Goal: Transaction & Acquisition: Purchase product/service

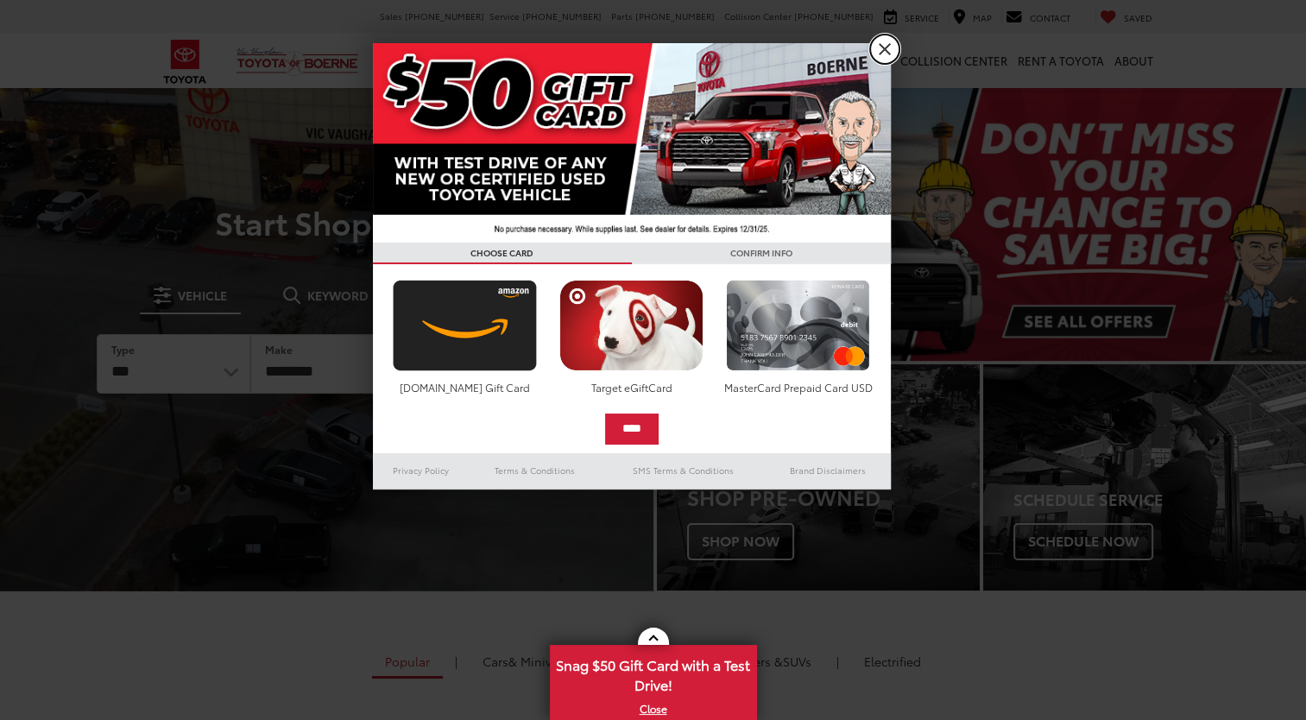
click at [884, 51] on link "X" at bounding box center [884, 49] width 29 height 29
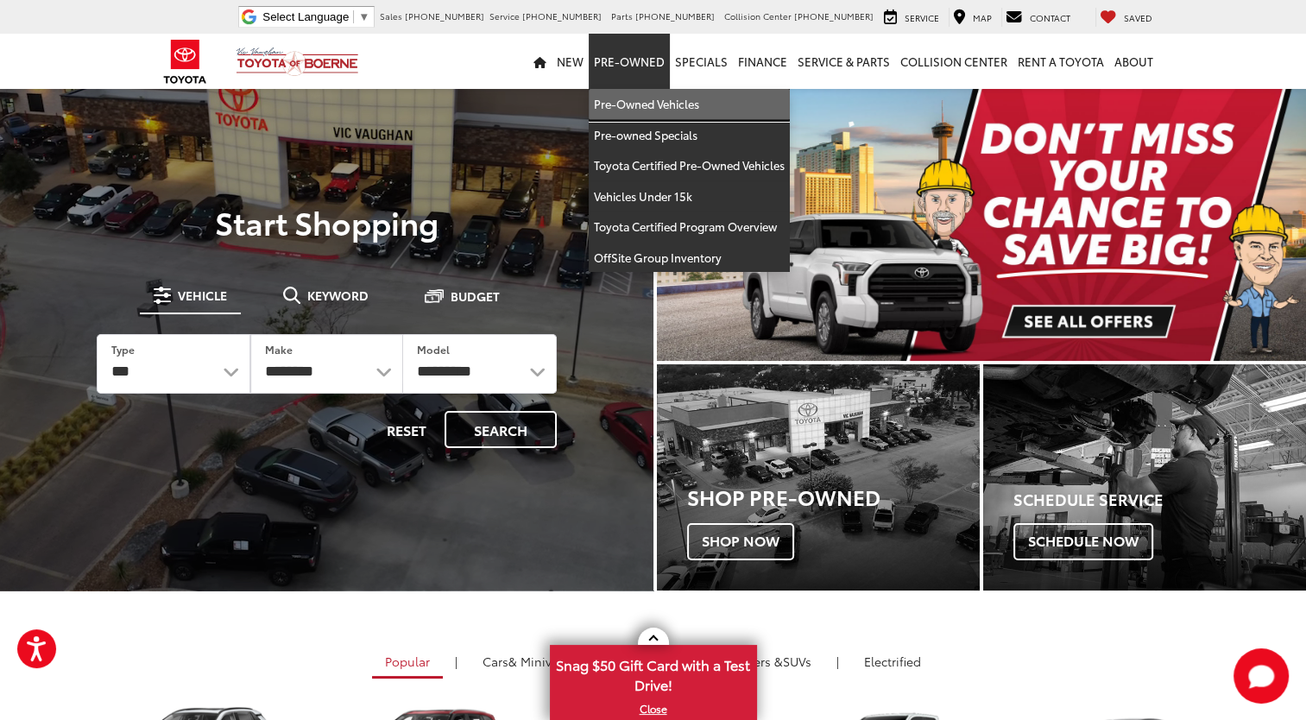
click at [628, 105] on link "Pre-Owned Vehicles" at bounding box center [689, 104] width 201 height 31
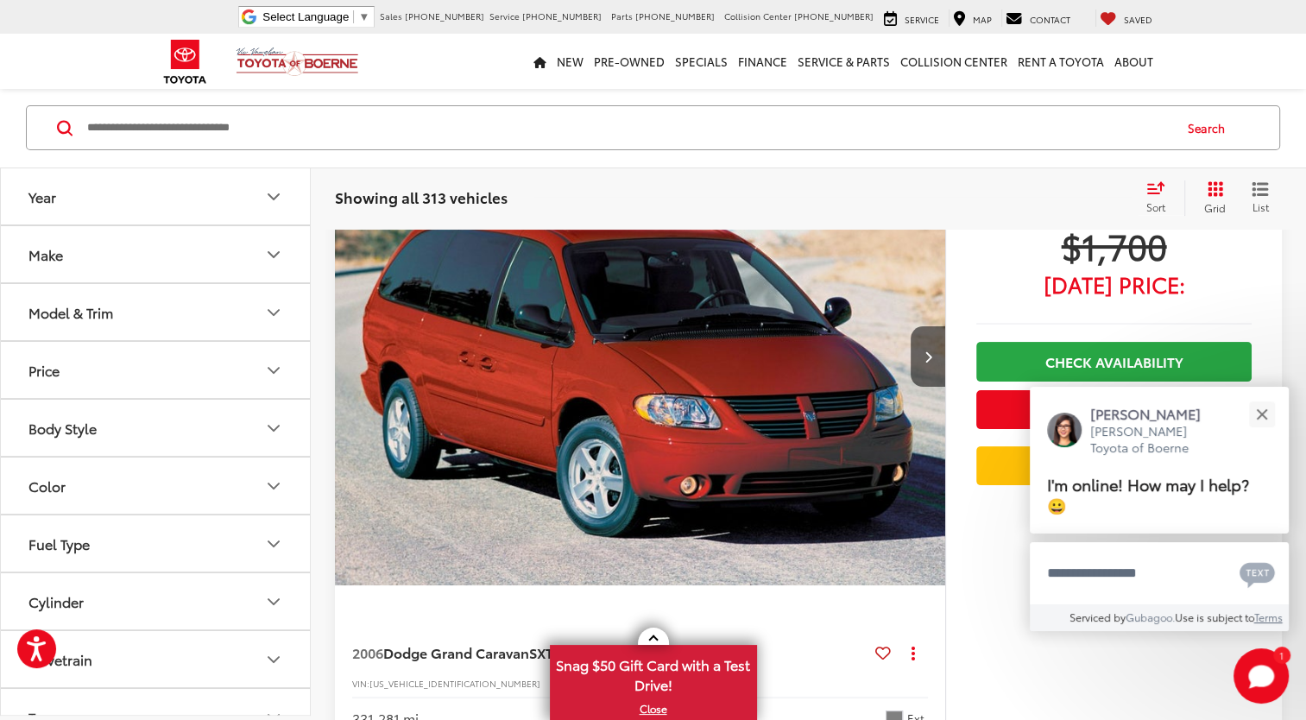
click at [271, 430] on icon "Body Style" at bounding box center [273, 428] width 21 height 21
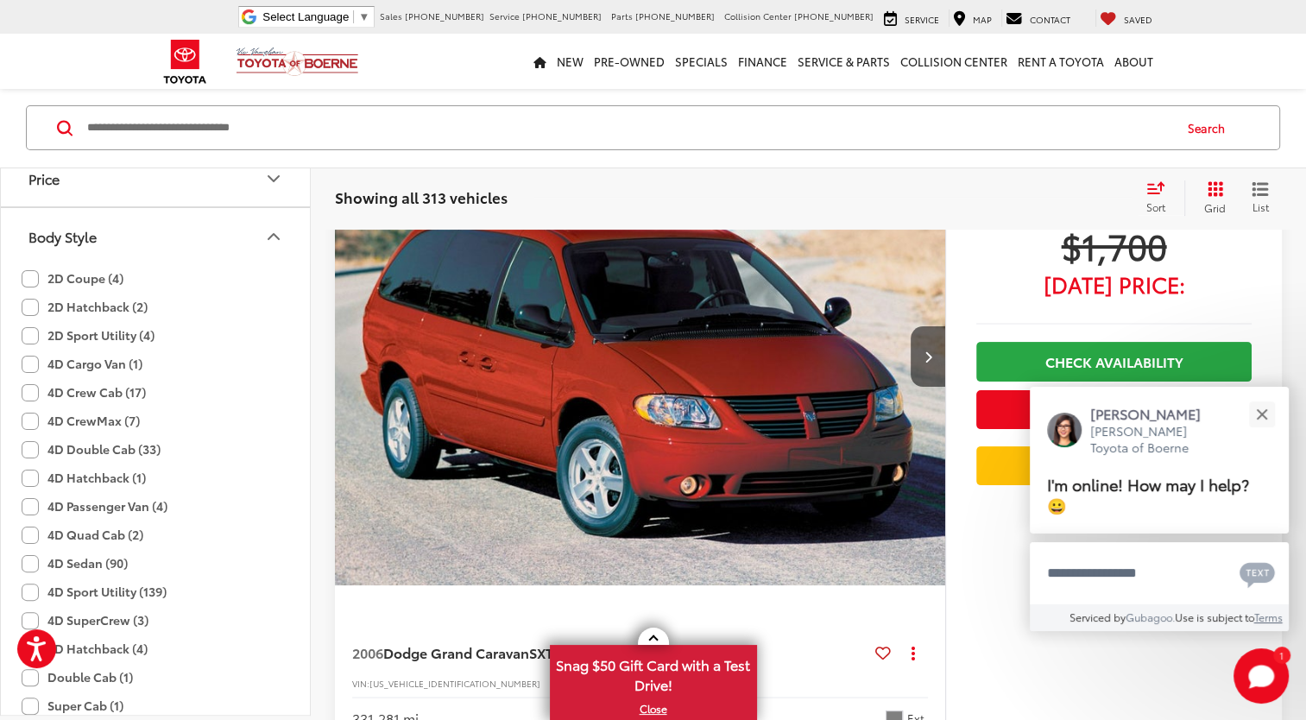
scroll to position [259, 0]
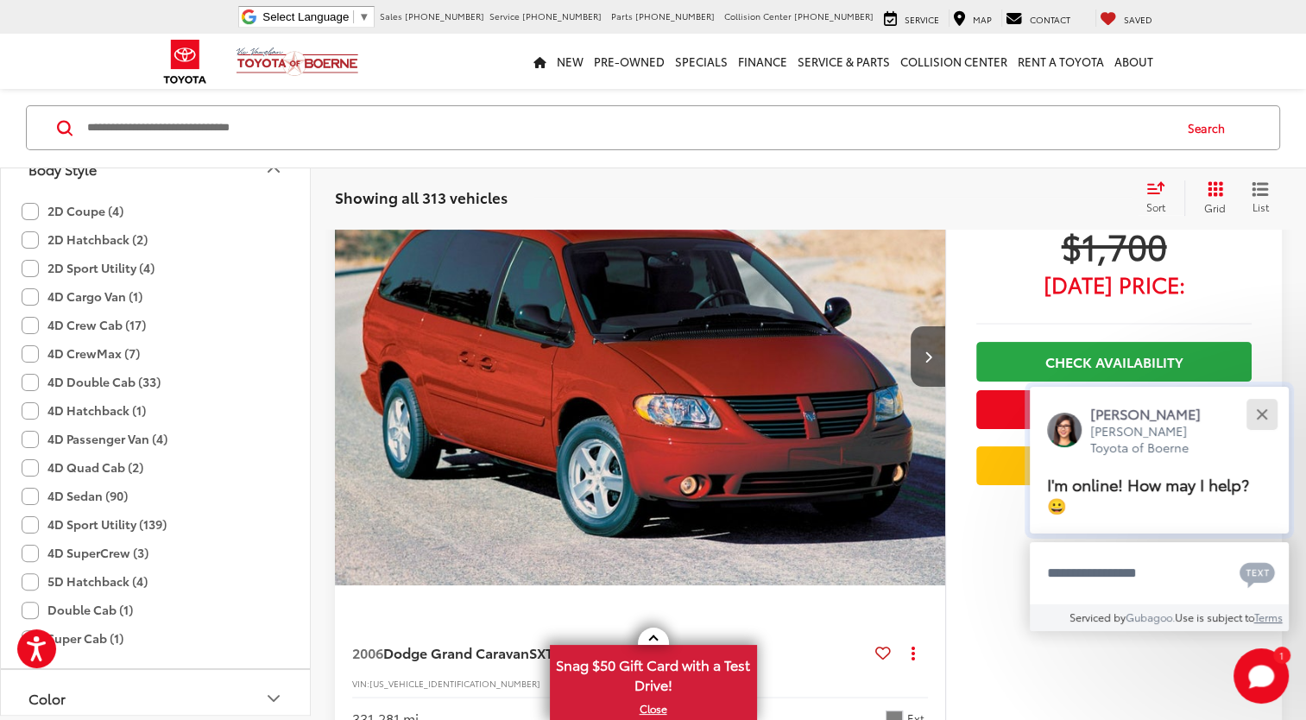
click at [1258, 414] on div "Close" at bounding box center [1261, 413] width 11 height 11
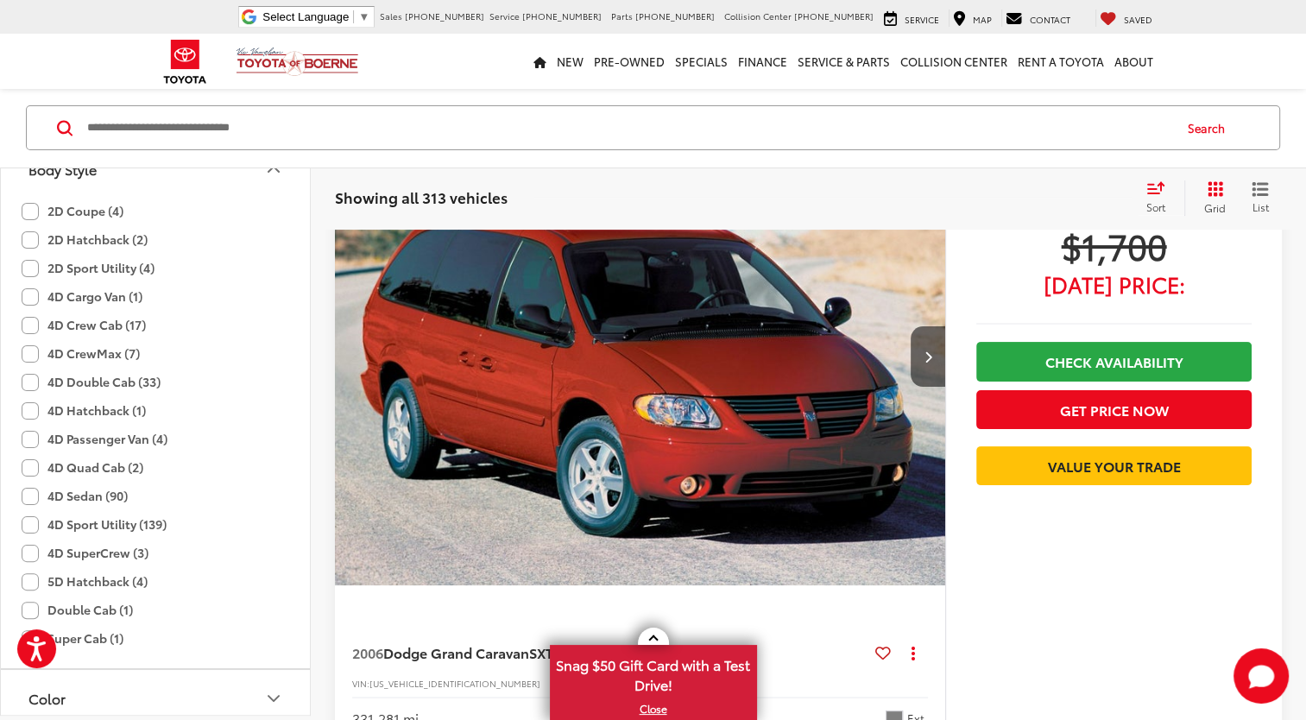
click at [28, 525] on label "4D Sport Utility (139)" at bounding box center [94, 525] width 145 height 28
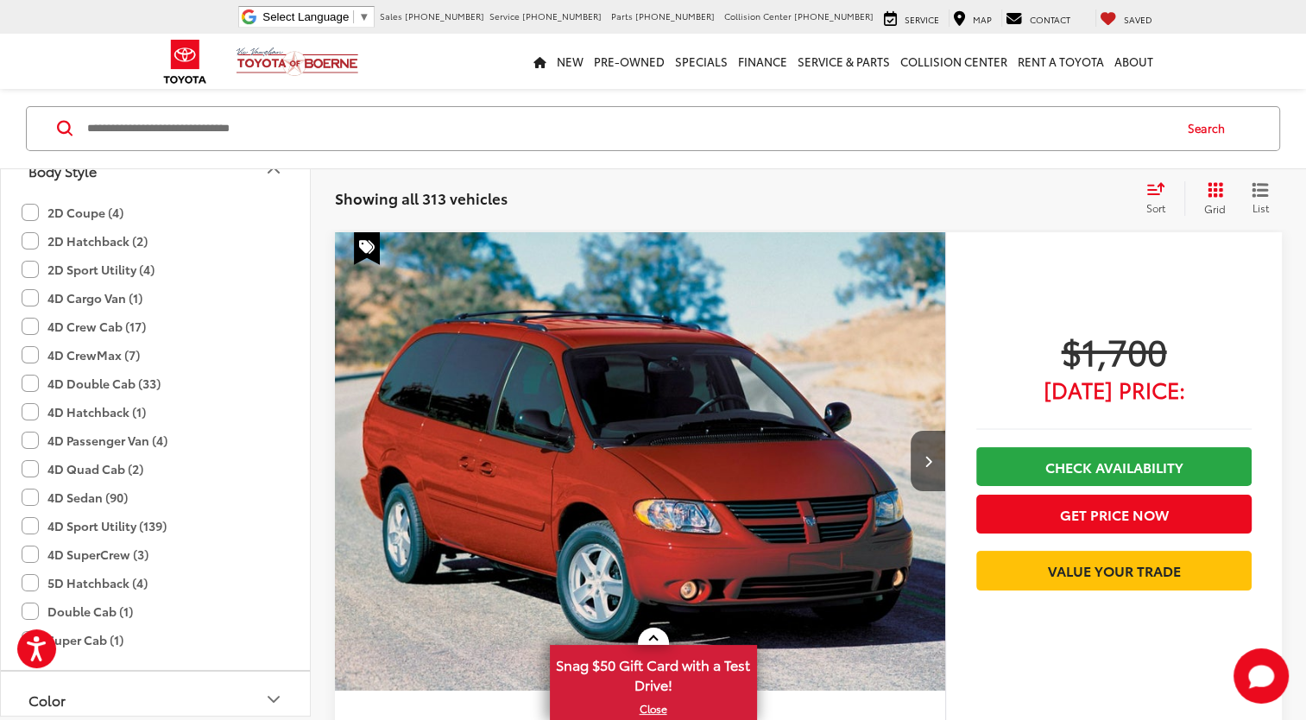
scroll to position [205, 0]
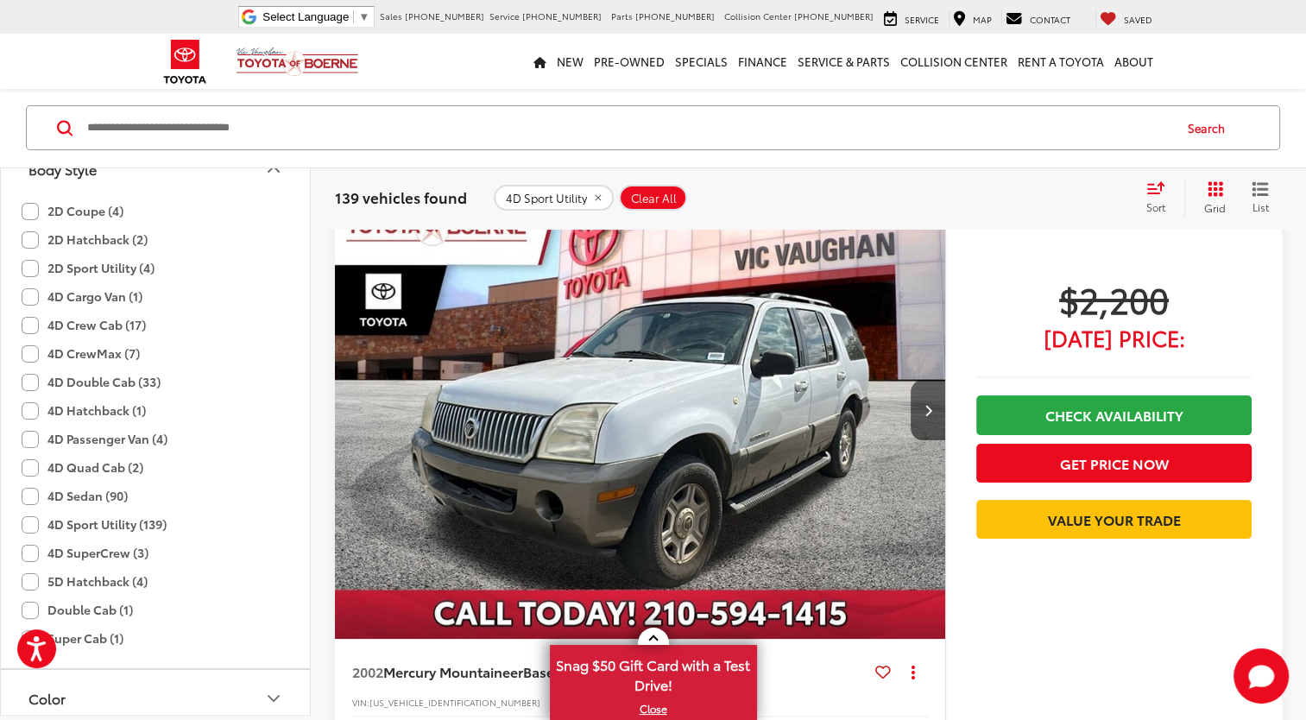
drag, startPoint x: 297, startPoint y: 468, endPoint x: 301, endPoint y: 523, distance: 55.4
click at [301, 523] on div "Year Make Model & Trim Price * — ******* 0 191000 Special Offers Only Only show…" at bounding box center [155, 441] width 309 height 547
drag, startPoint x: 301, startPoint y: 523, endPoint x: 283, endPoint y: 573, distance: 53.3
click at [283, 573] on div "2D Coupe (4) 2D Hatchback (2) 2D Sport Utility (4) 4D Cargo Van (1) 4D Crew Cab…" at bounding box center [155, 433] width 309 height 471
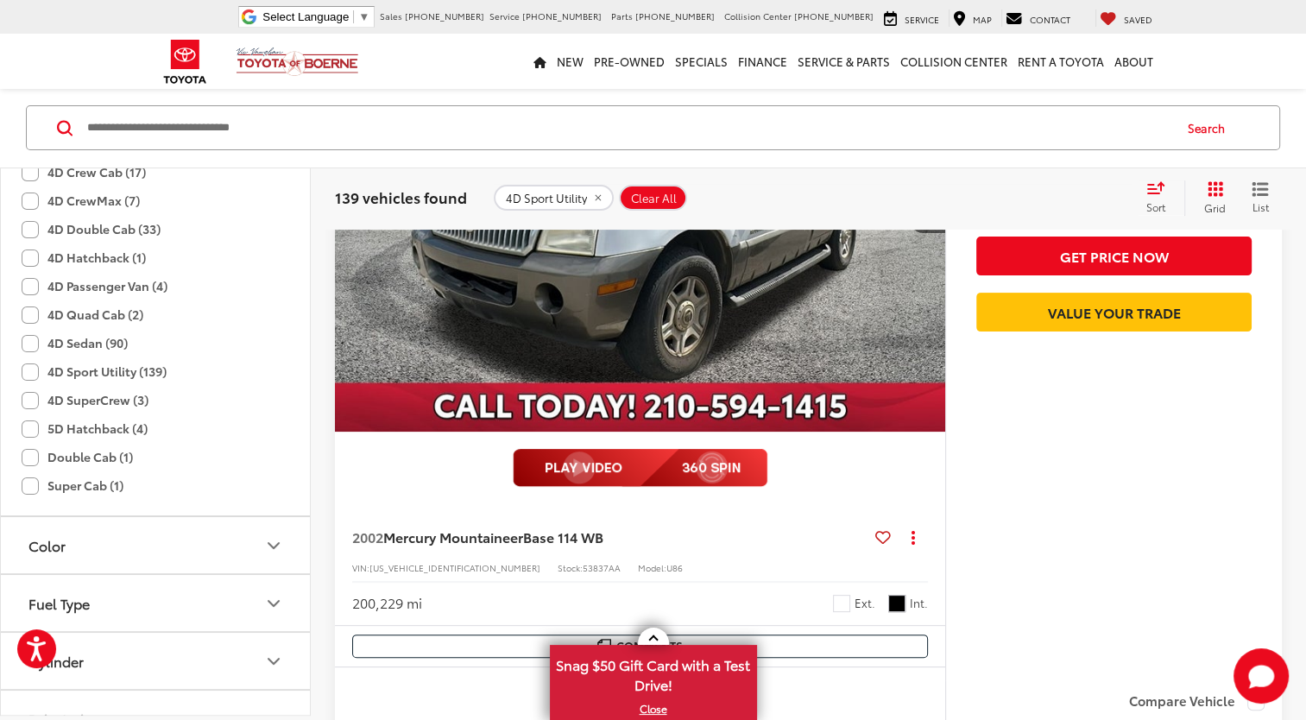
scroll to position [239, 0]
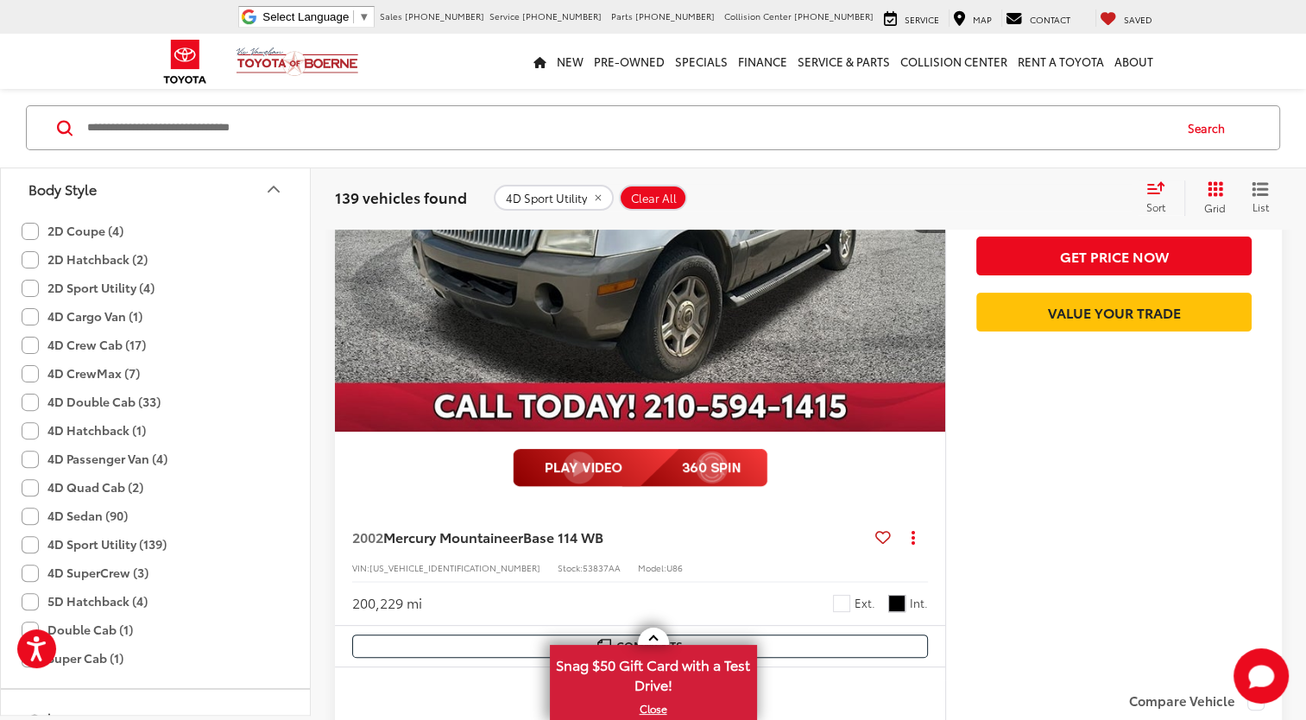
click at [28, 344] on label "4D Crew Cab (17)" at bounding box center [84, 346] width 124 height 28
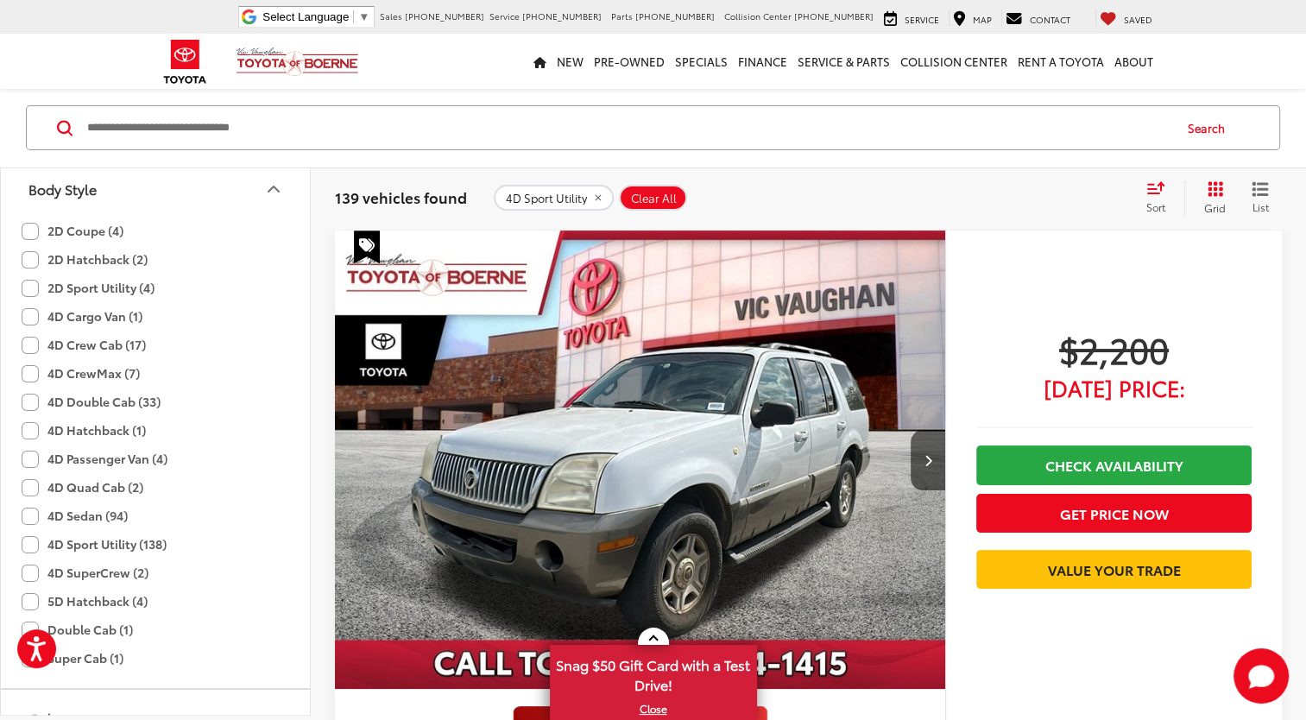
scroll to position [154, 0]
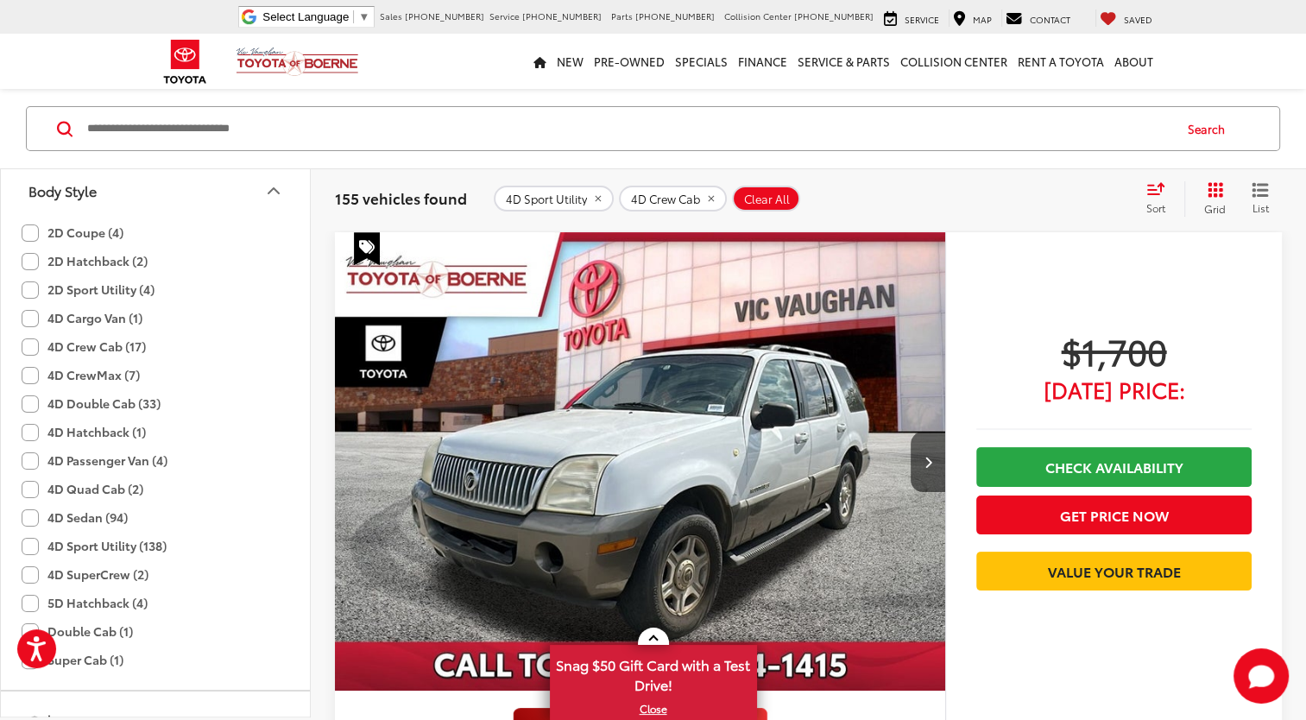
click at [28, 345] on label "4D Crew Cab (17)" at bounding box center [84, 346] width 124 height 28
click at [28, 371] on label "4D CrewMax (7)" at bounding box center [81, 375] width 118 height 28
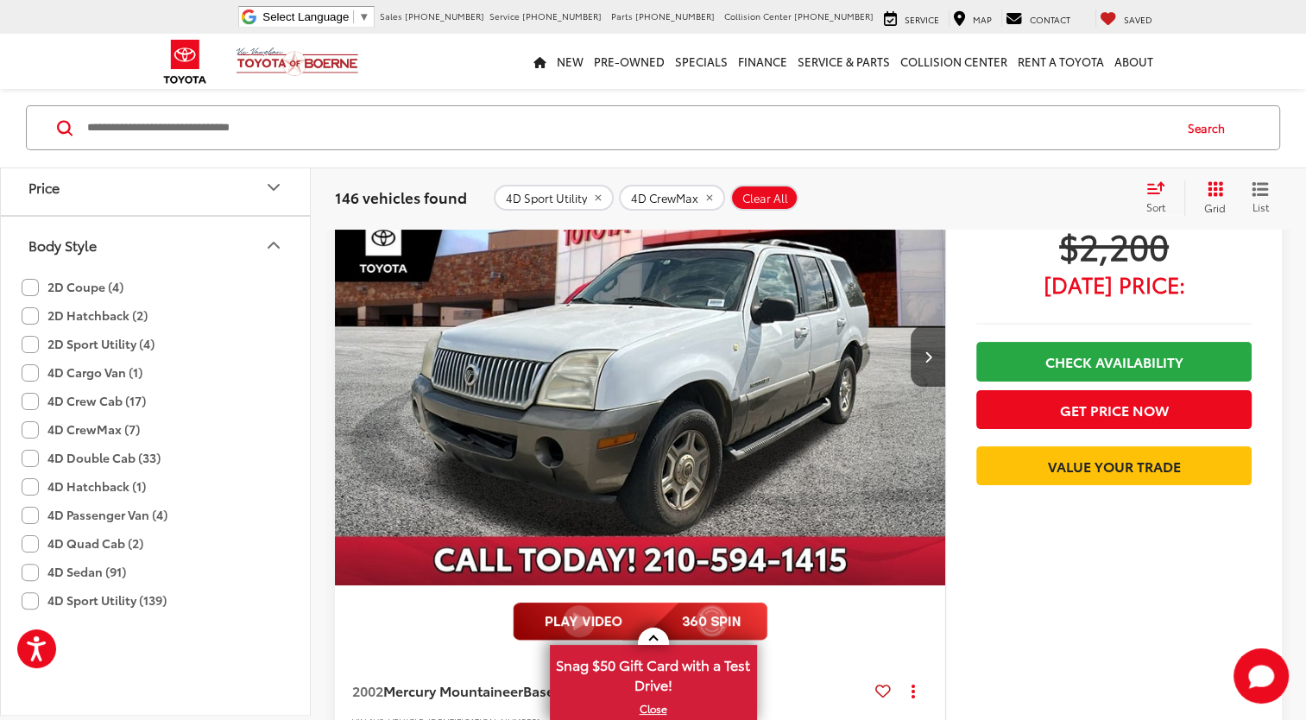
scroll to position [66, 0]
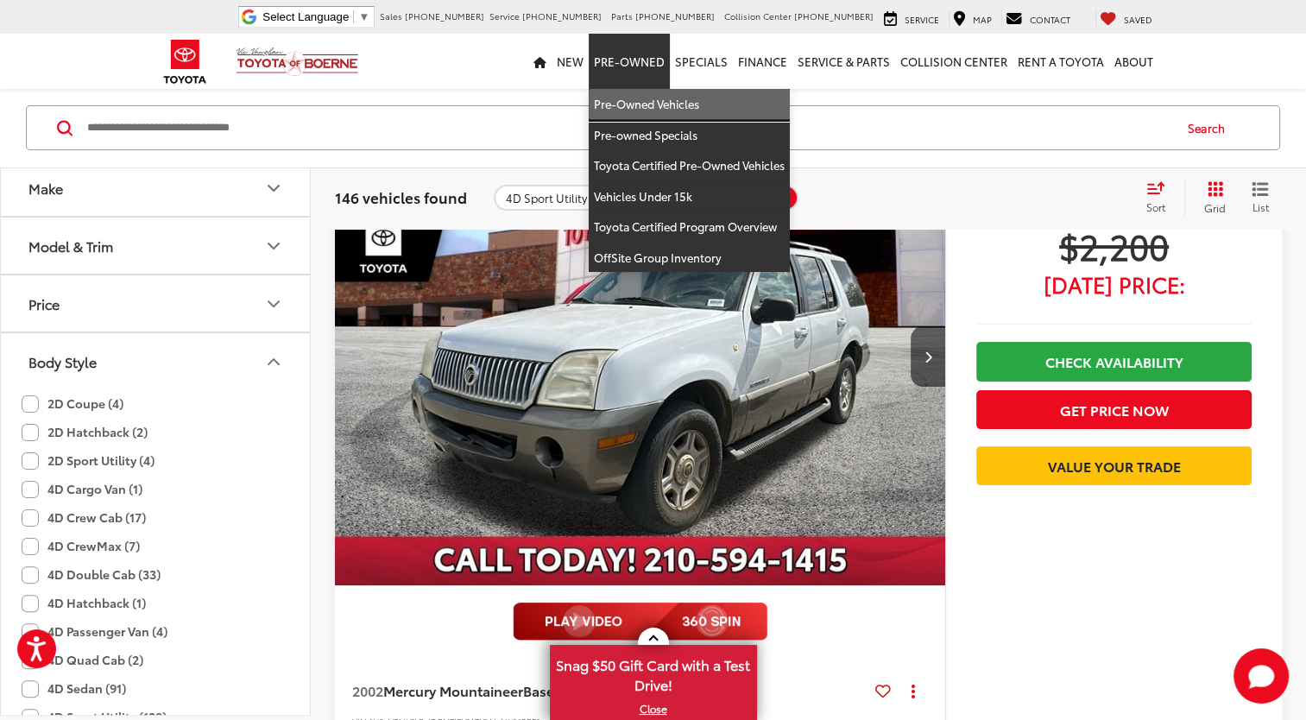
click at [638, 105] on link "Pre-Owned Vehicles" at bounding box center [689, 104] width 201 height 31
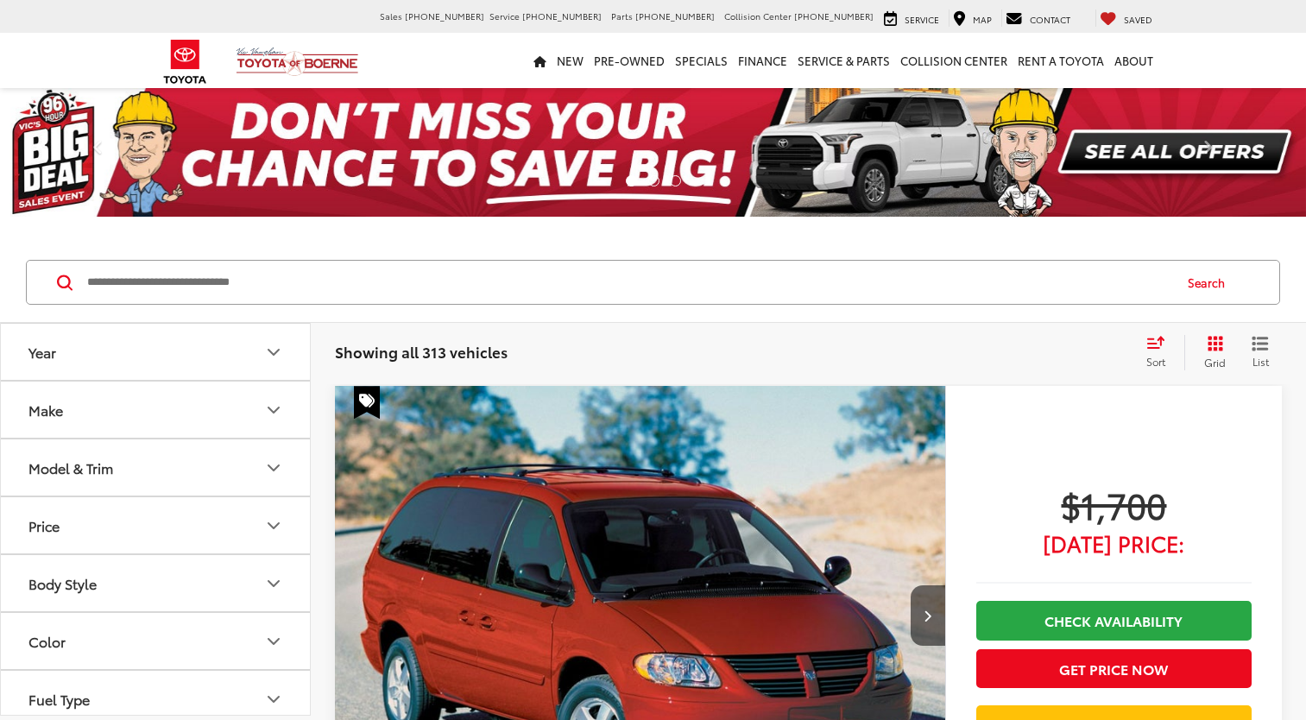
click at [281, 631] on icon "Color" at bounding box center [273, 641] width 21 height 21
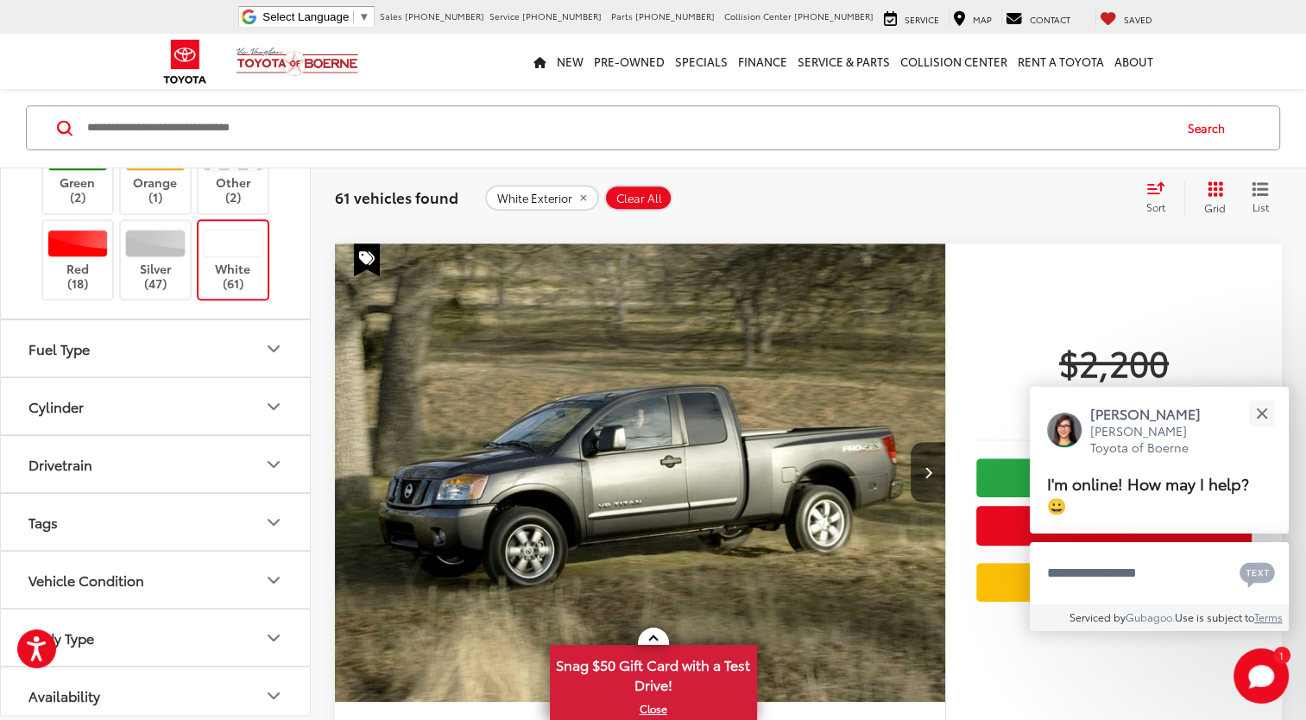
click at [138, 637] on button "Body Type" at bounding box center [156, 638] width 311 height 56
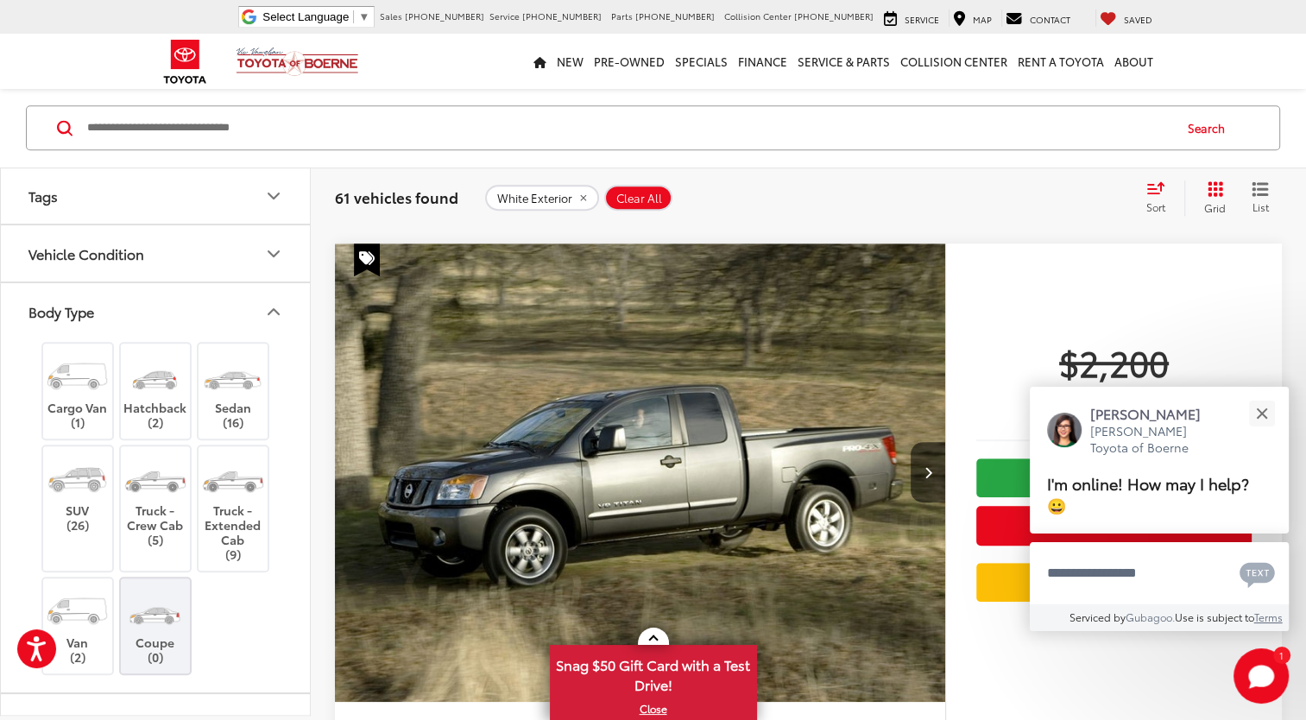
scroll to position [965, 0]
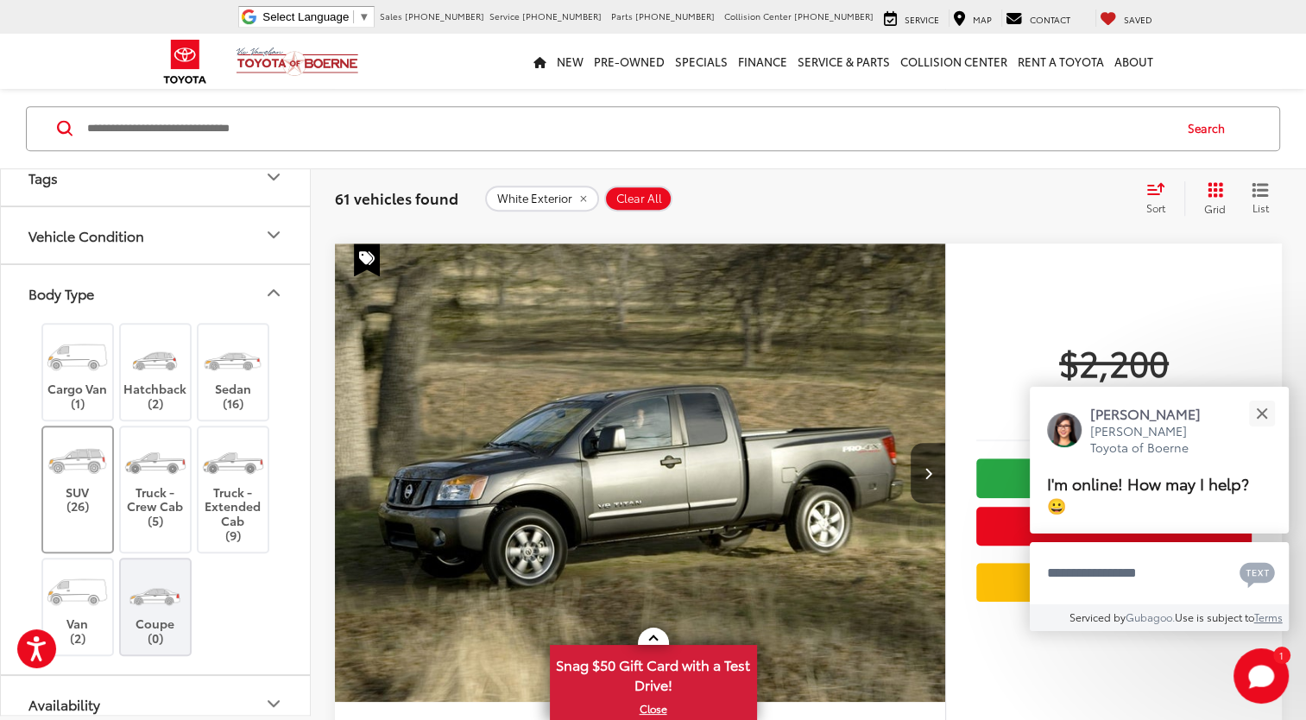
click at [90, 452] on img at bounding box center [77, 460] width 65 height 48
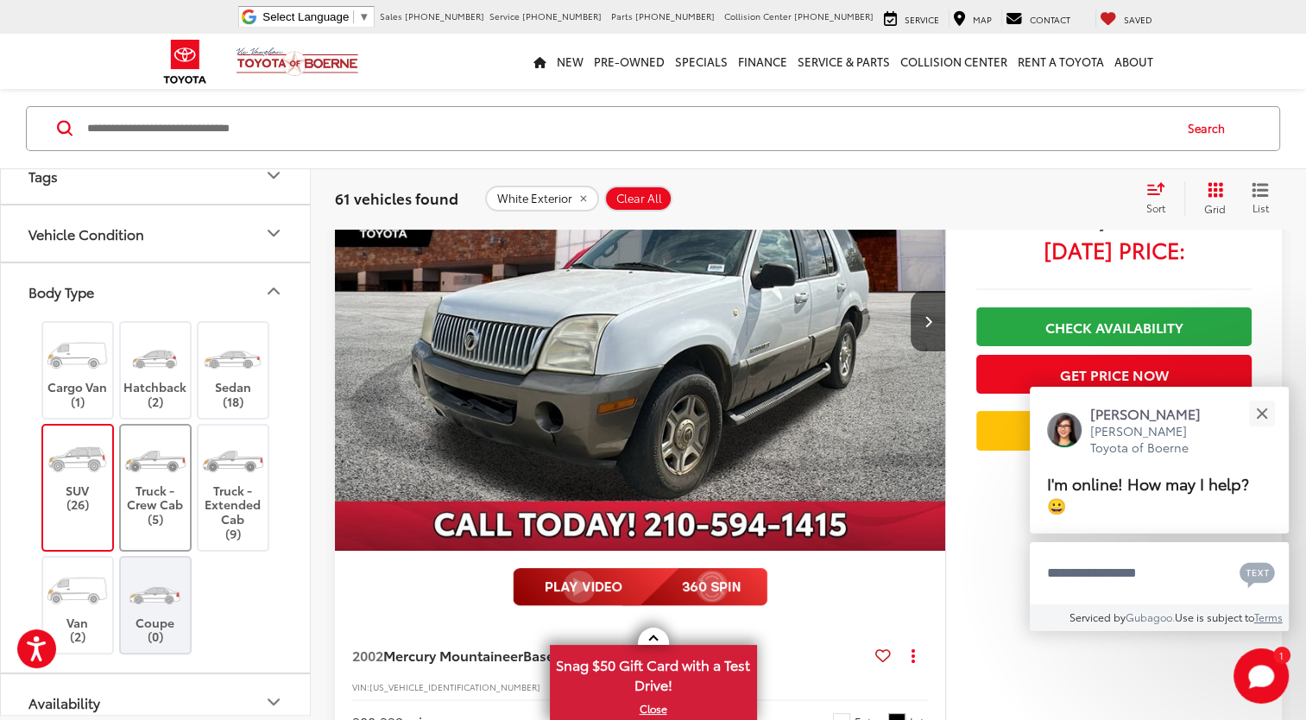
scroll to position [89, 0]
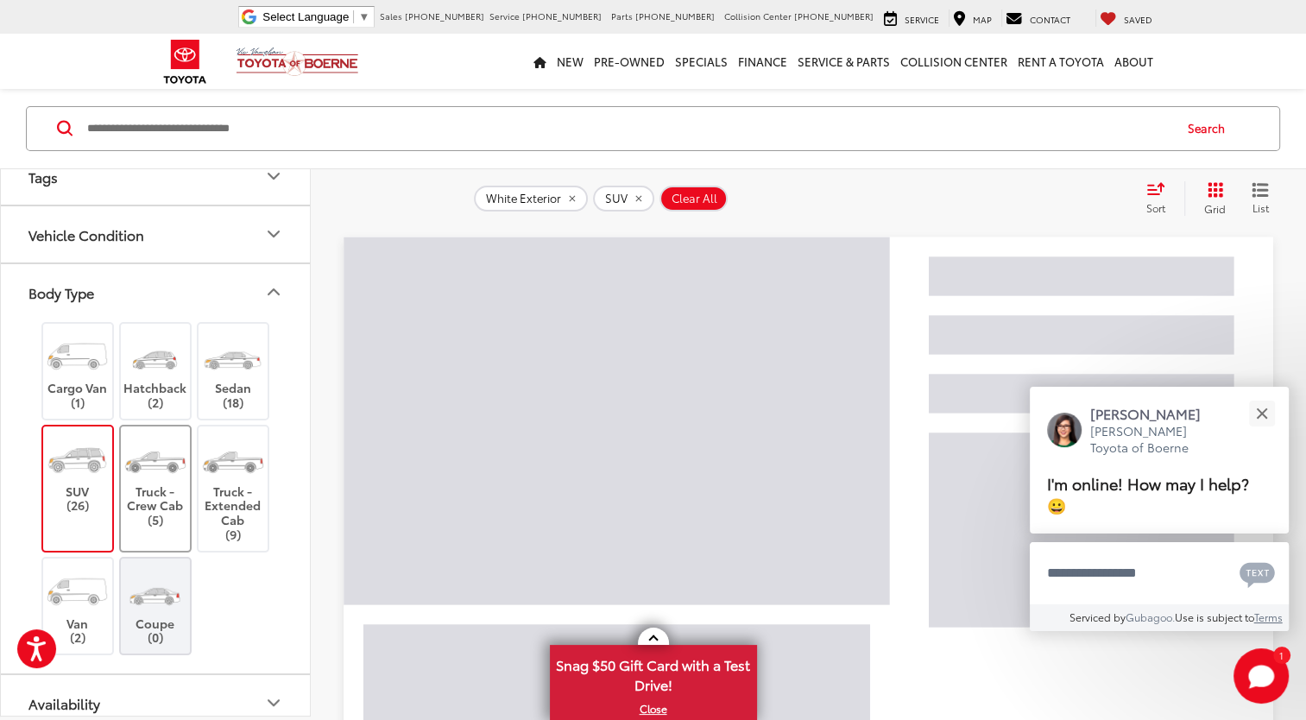
click at [162, 474] on label "Truck - Crew Cab (5)" at bounding box center [156, 481] width 70 height 92
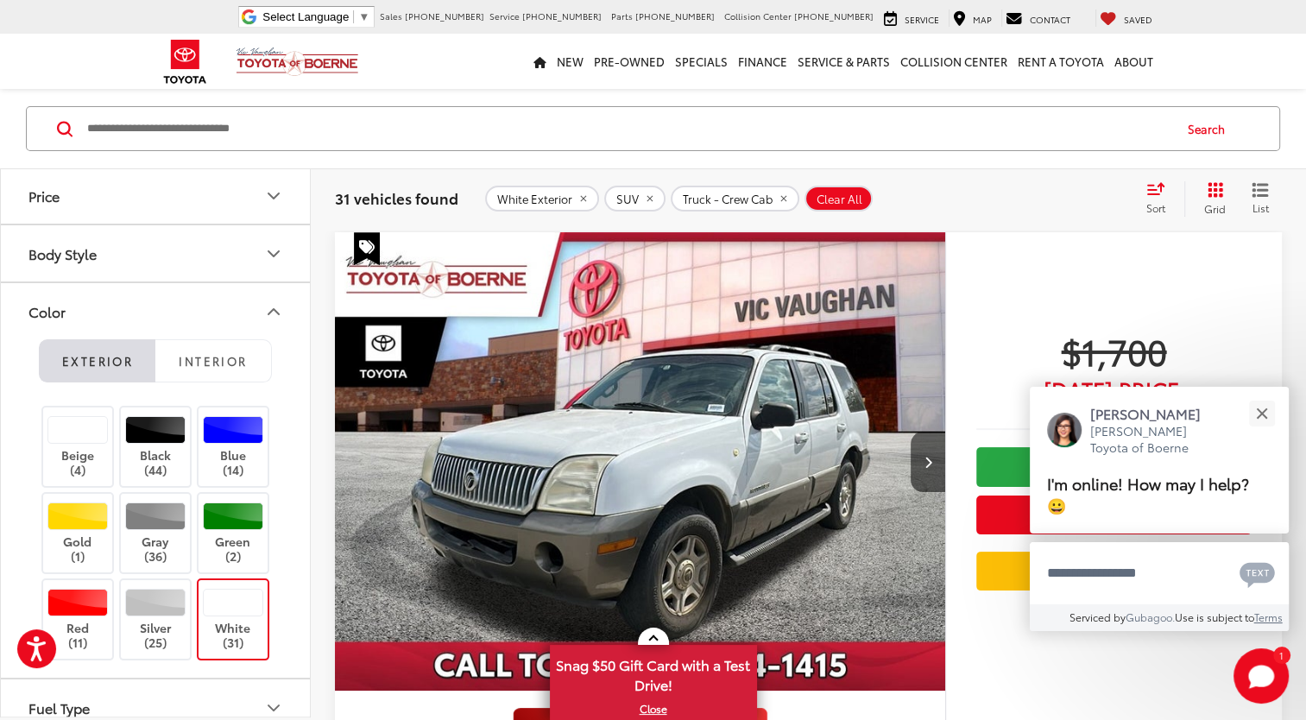
scroll to position [158, 0]
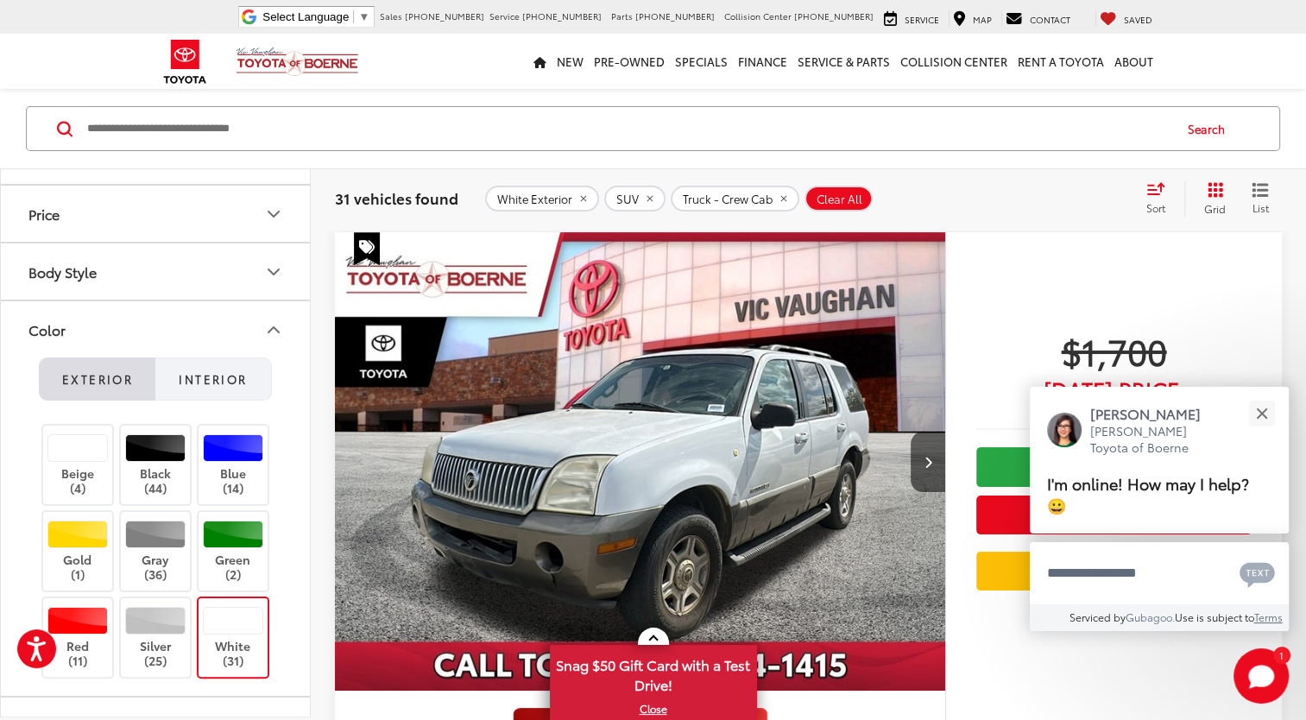
click at [218, 375] on span "Interior" at bounding box center [213, 379] width 68 height 16
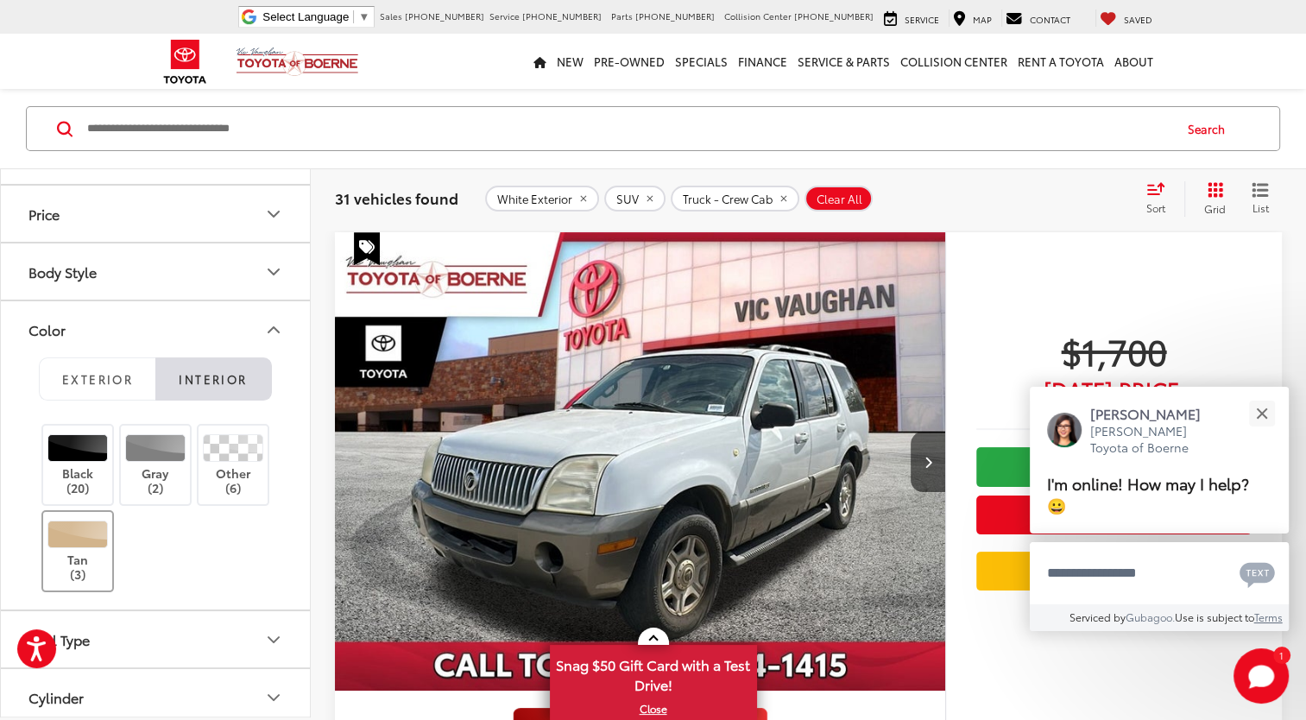
click at [73, 534] on div at bounding box center [77, 535] width 61 height 28
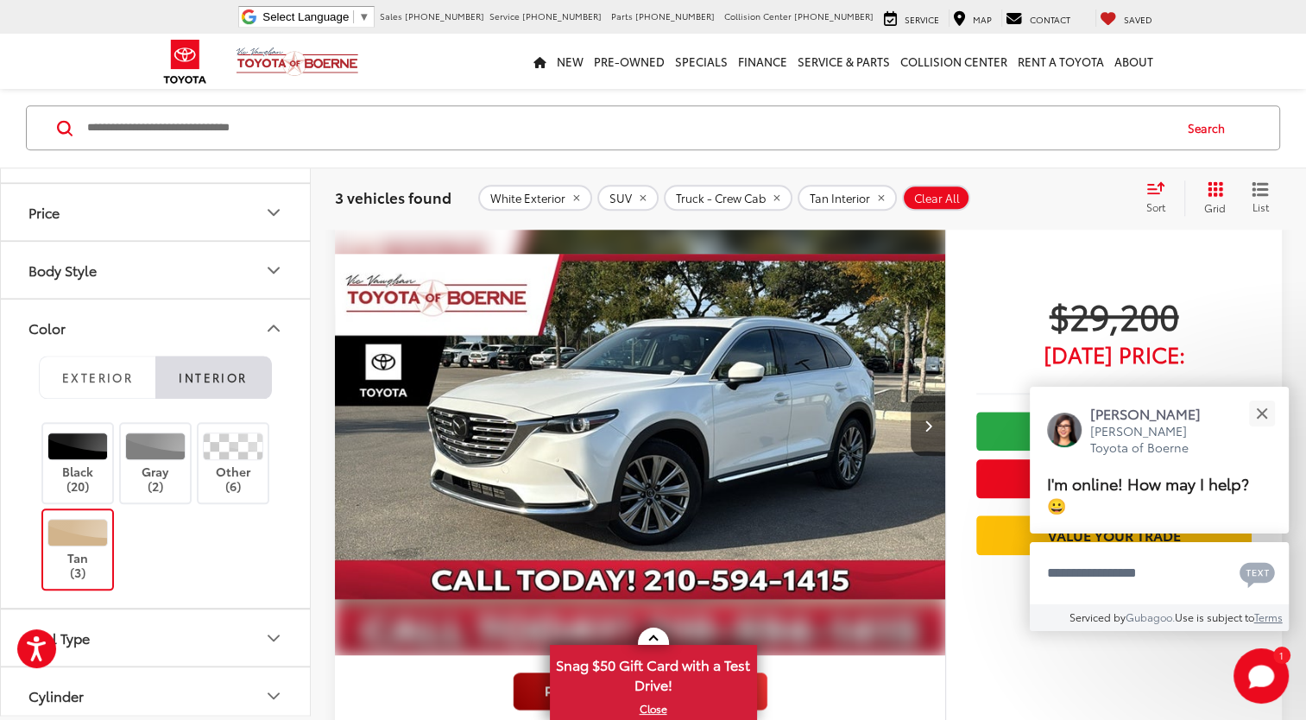
scroll to position [1794, 0]
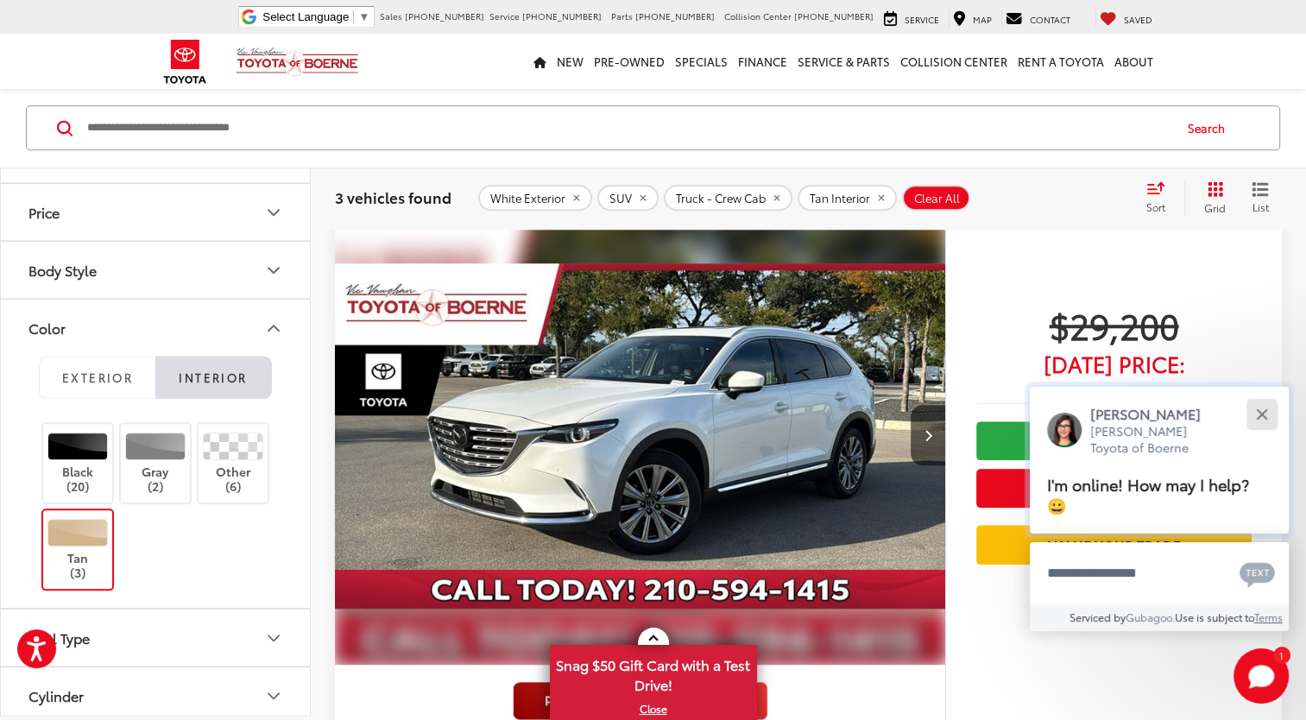
click at [1257, 419] on div "Close" at bounding box center [1261, 413] width 11 height 11
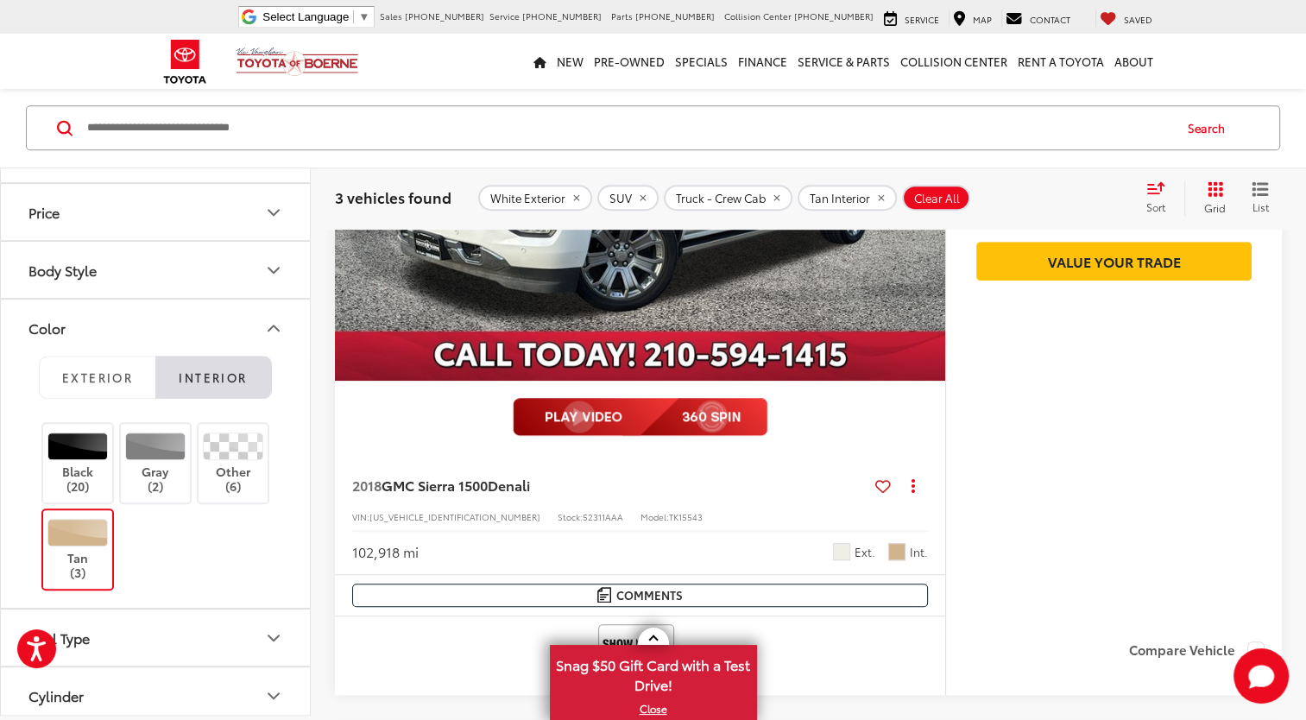
scroll to position [1276, 0]
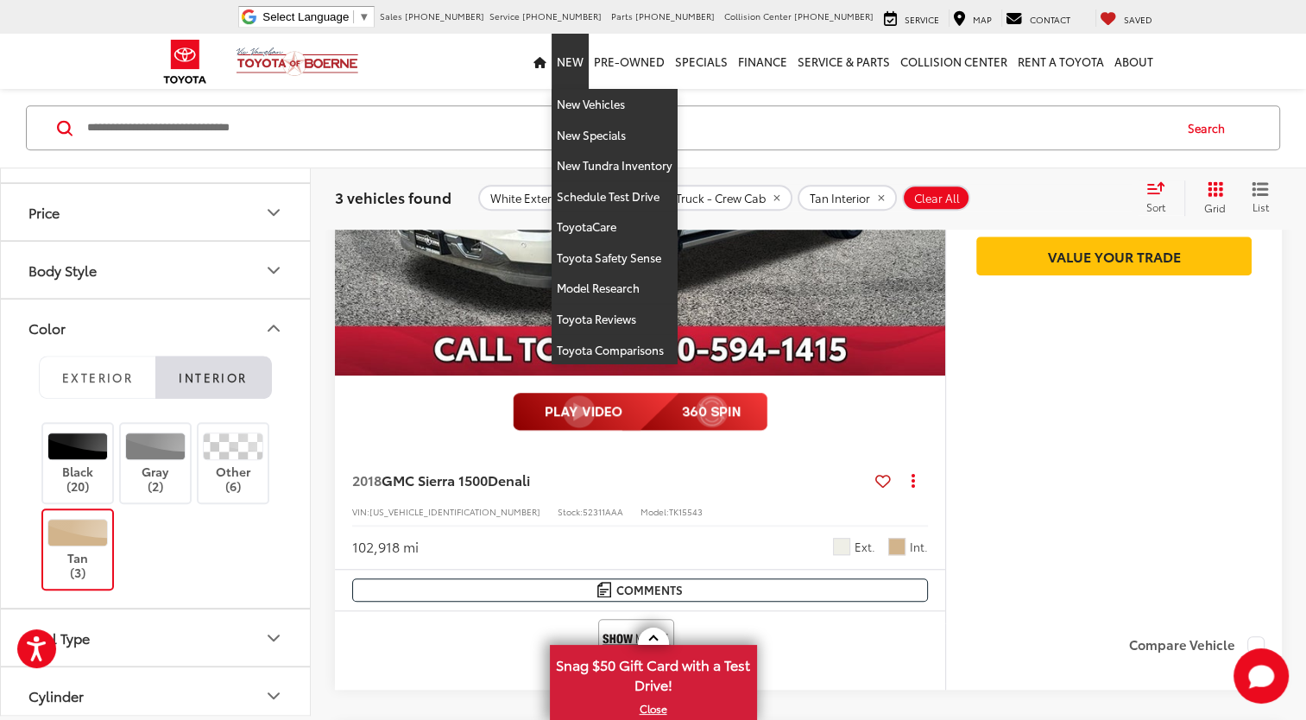
click at [577, 54] on link "New" at bounding box center [570, 61] width 37 height 55
click at [584, 102] on link "New Vehicles" at bounding box center [615, 104] width 126 height 31
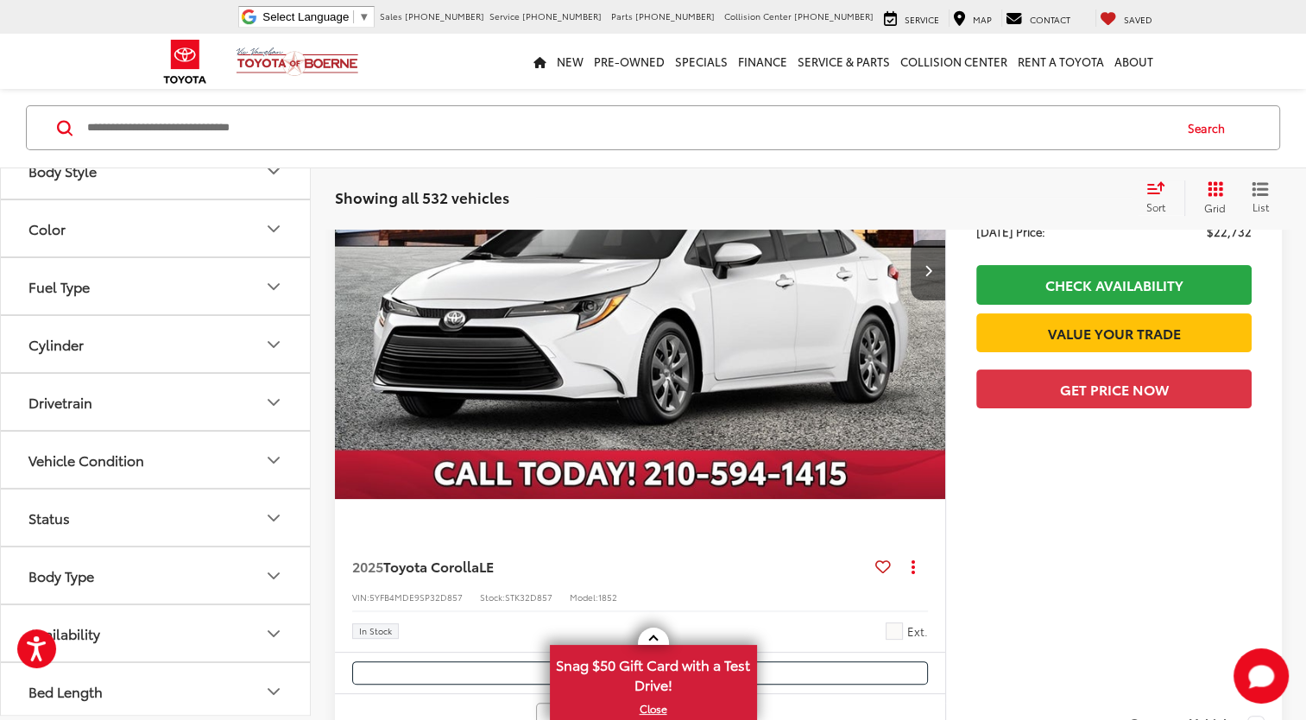
click at [266, 569] on icon "Body Type" at bounding box center [273, 576] width 21 height 21
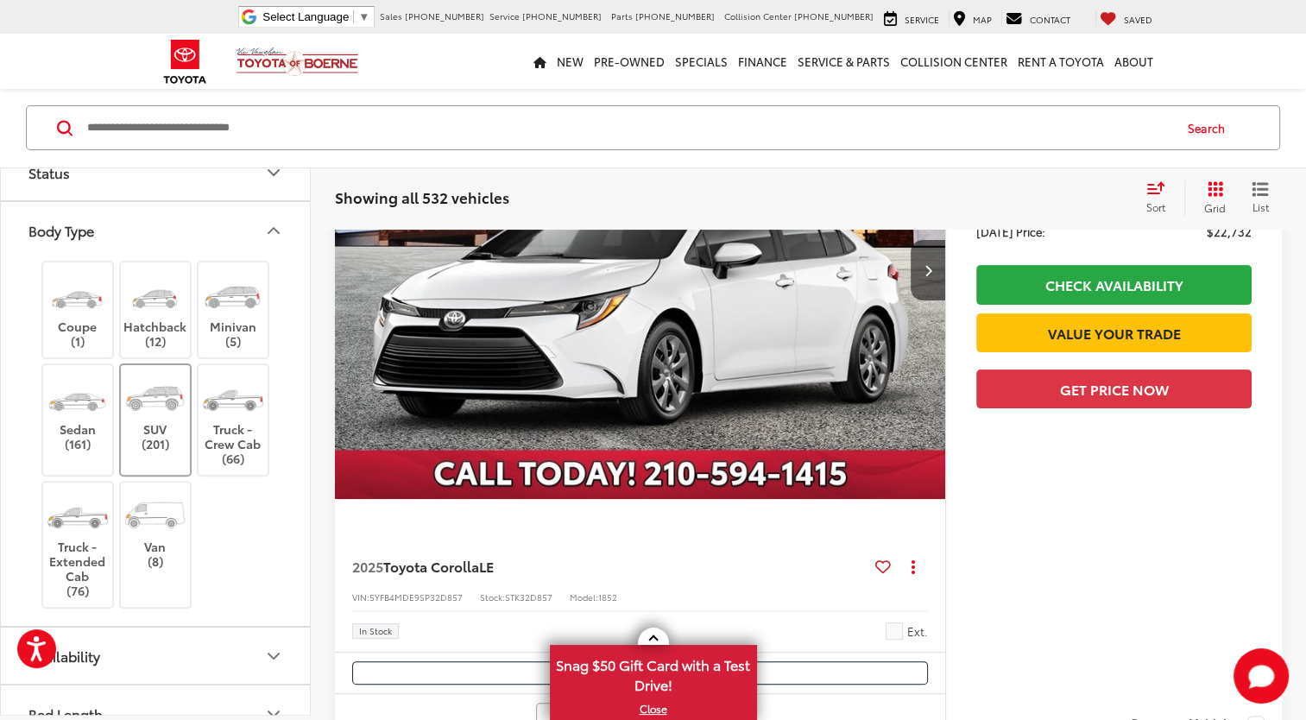
click at [164, 412] on img at bounding box center [155, 398] width 65 height 48
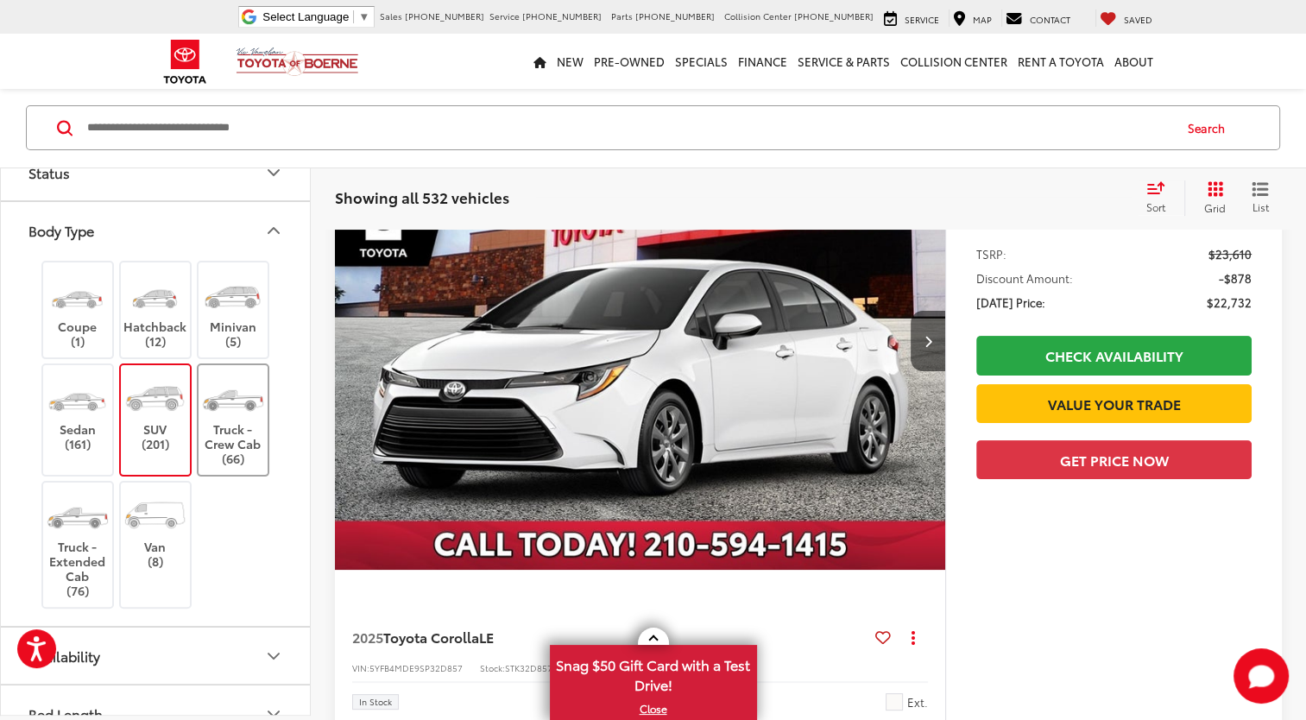
scroll to position [154, 0]
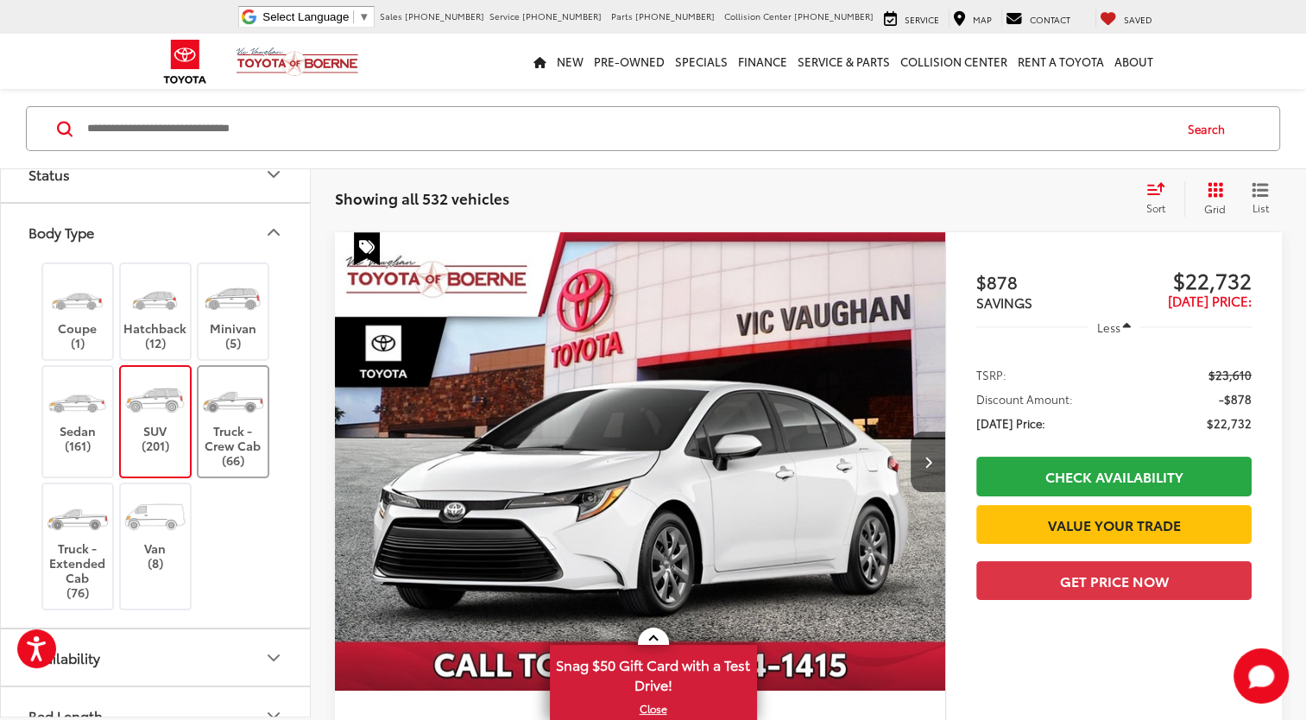
click at [237, 405] on img at bounding box center [232, 400] width 65 height 48
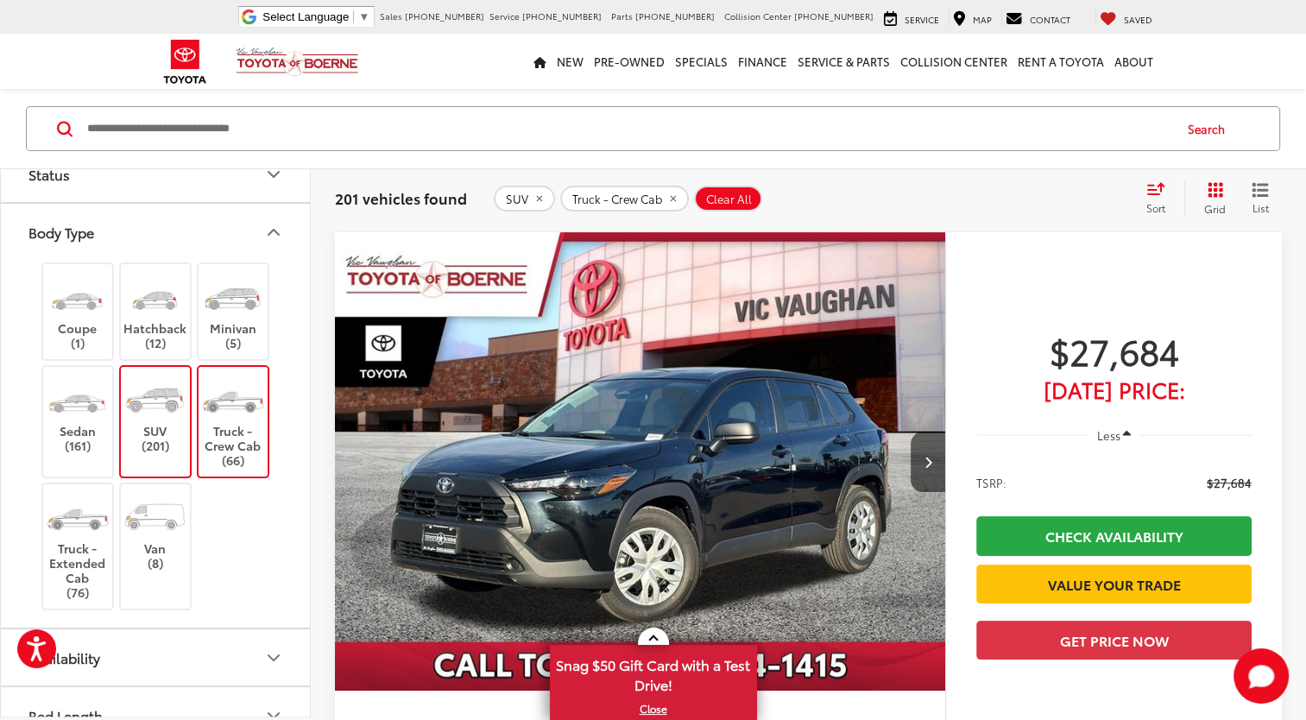
scroll to position [277, 0]
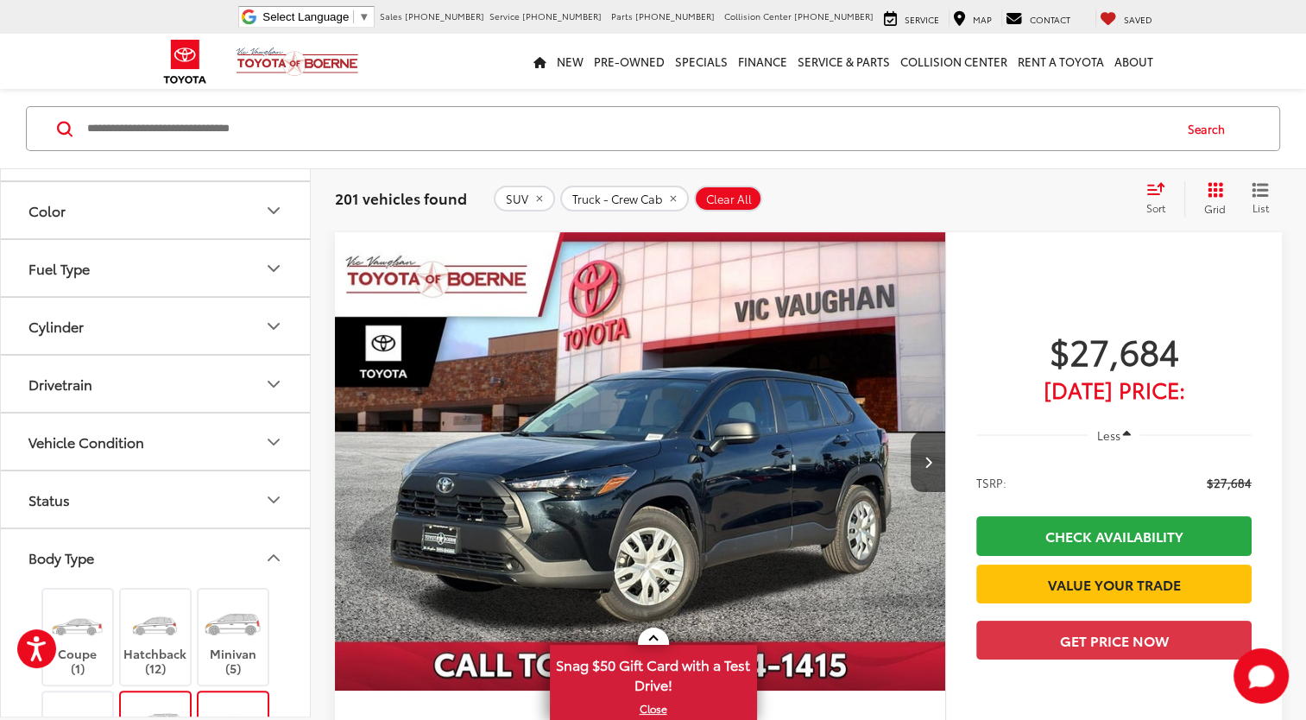
click at [274, 221] on icon "Color" at bounding box center [273, 210] width 21 height 21
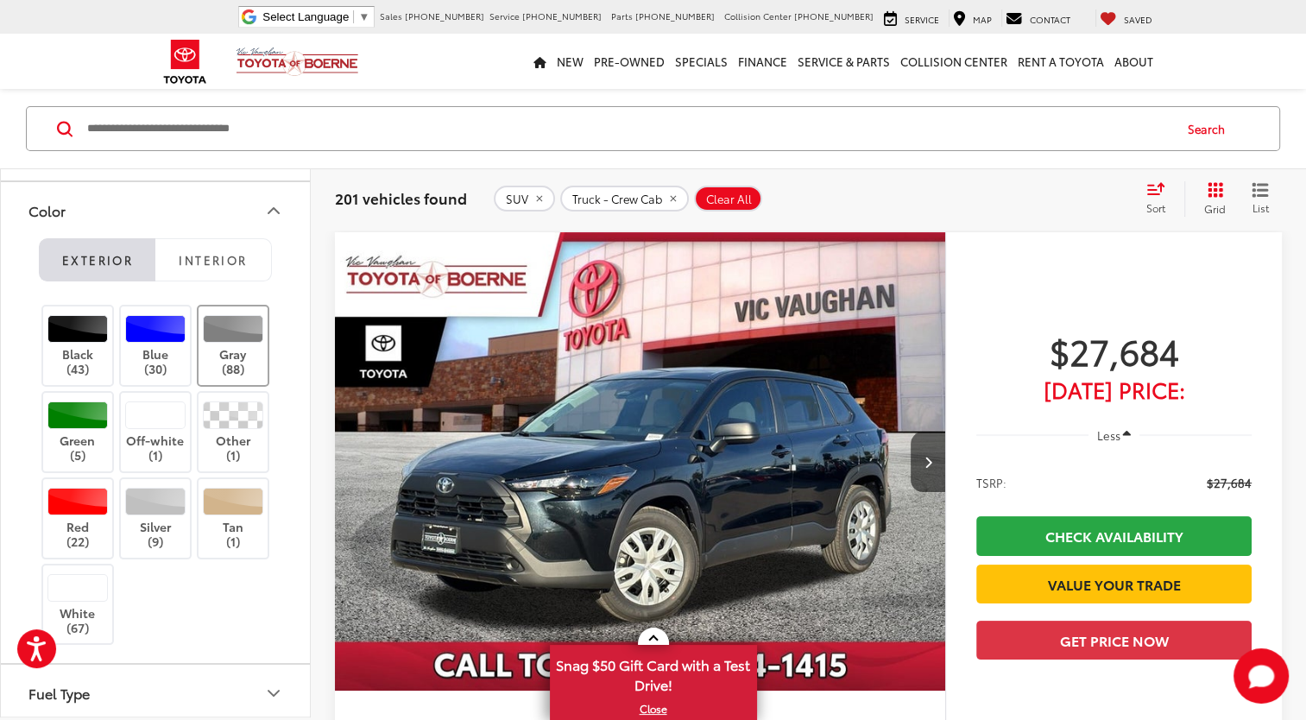
scroll to position [104, 0]
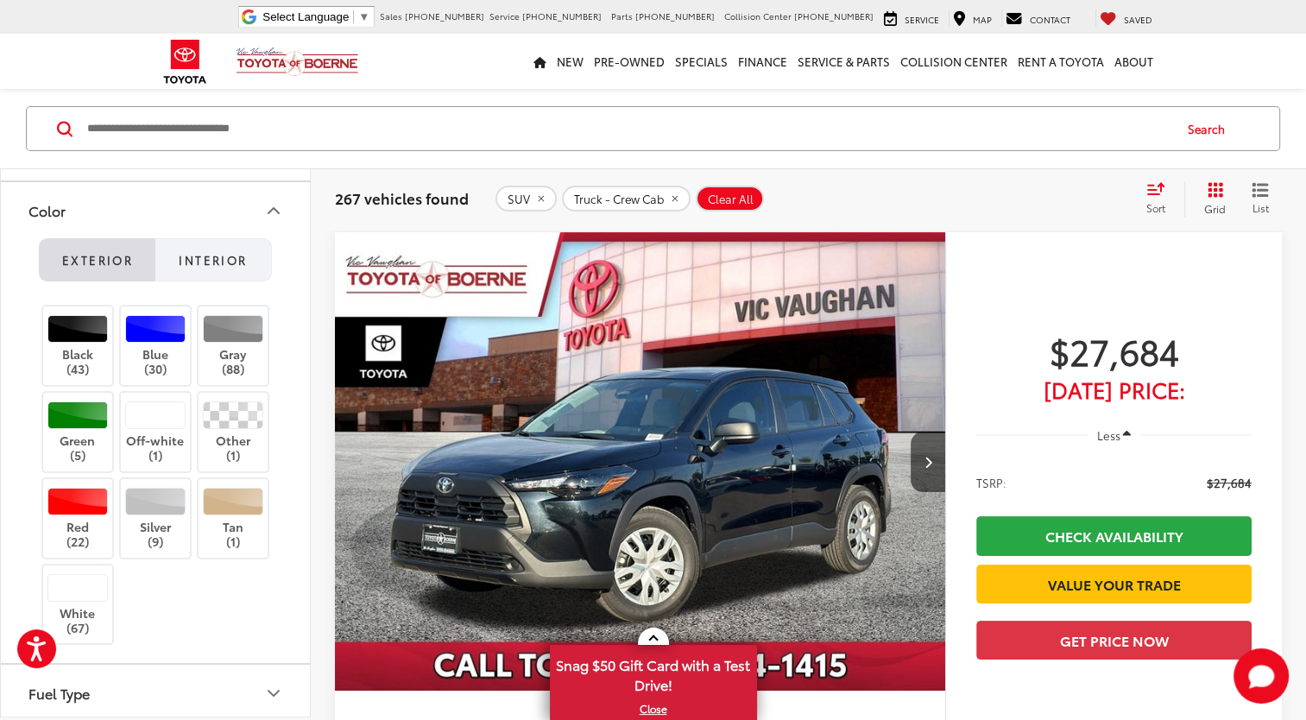
click at [207, 259] on span "Interior" at bounding box center [213, 260] width 68 height 16
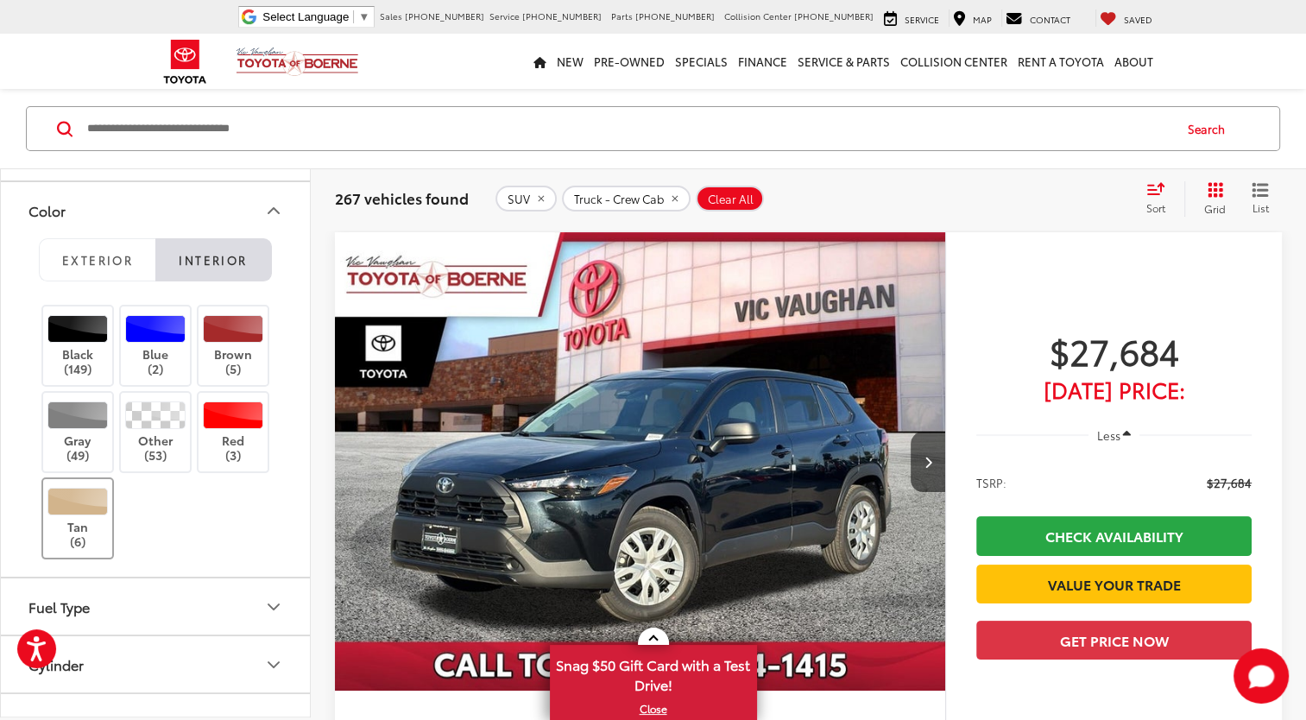
click at [71, 503] on div at bounding box center [77, 502] width 61 height 28
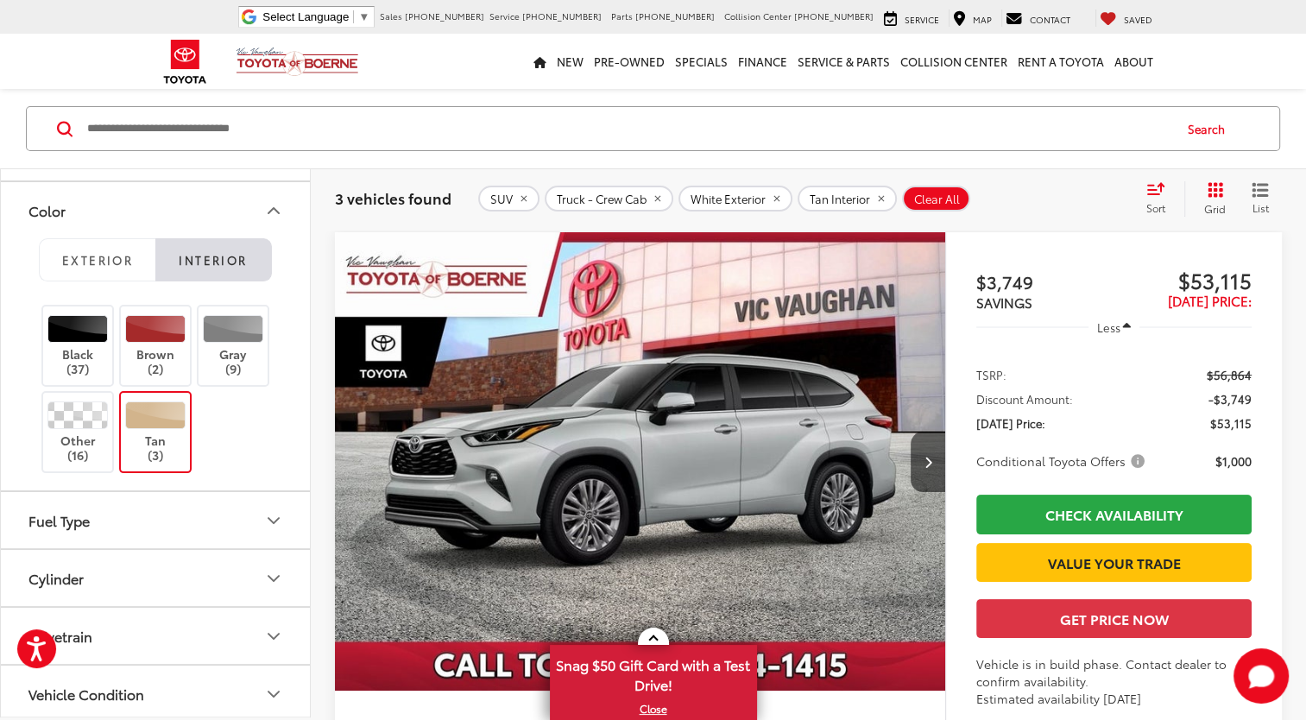
click at [1219, 188] on icon "Grid View" at bounding box center [1216, 190] width 16 height 16
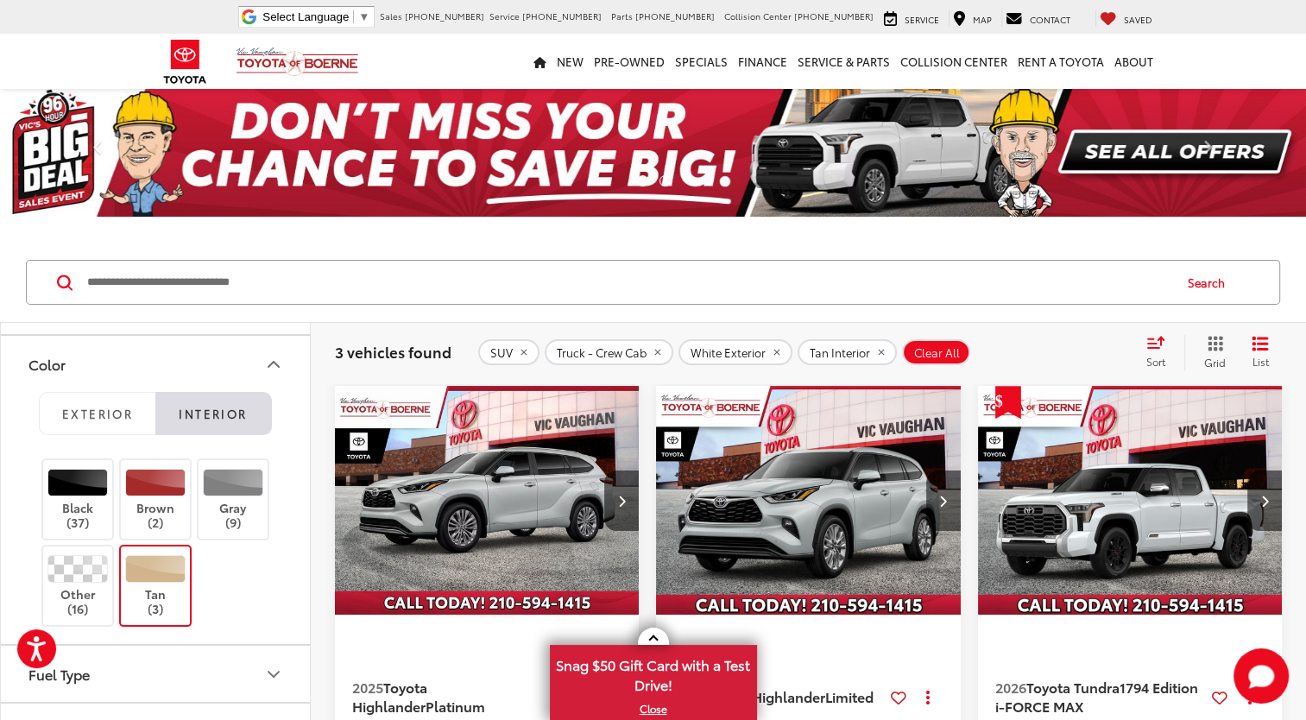
scroll to position [143, 0]
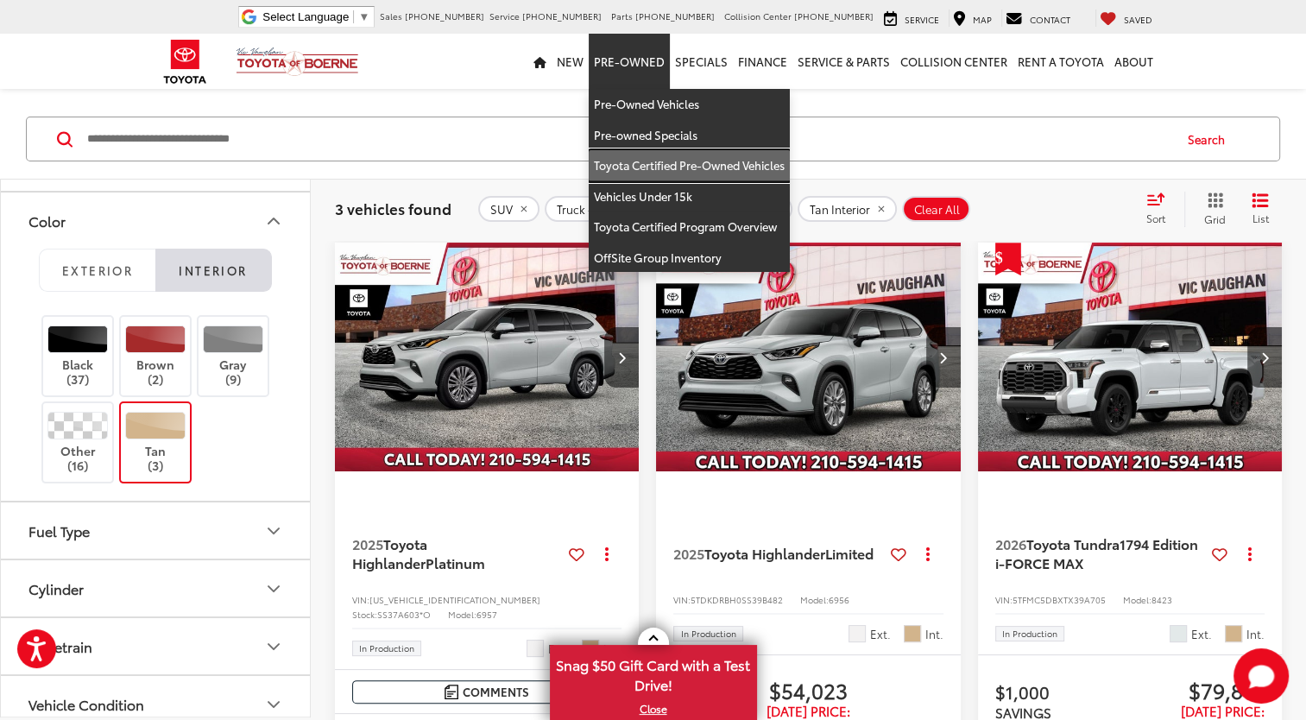
click at [645, 164] on link "Toyota Certified Pre-Owned Vehicles" at bounding box center [689, 165] width 201 height 31
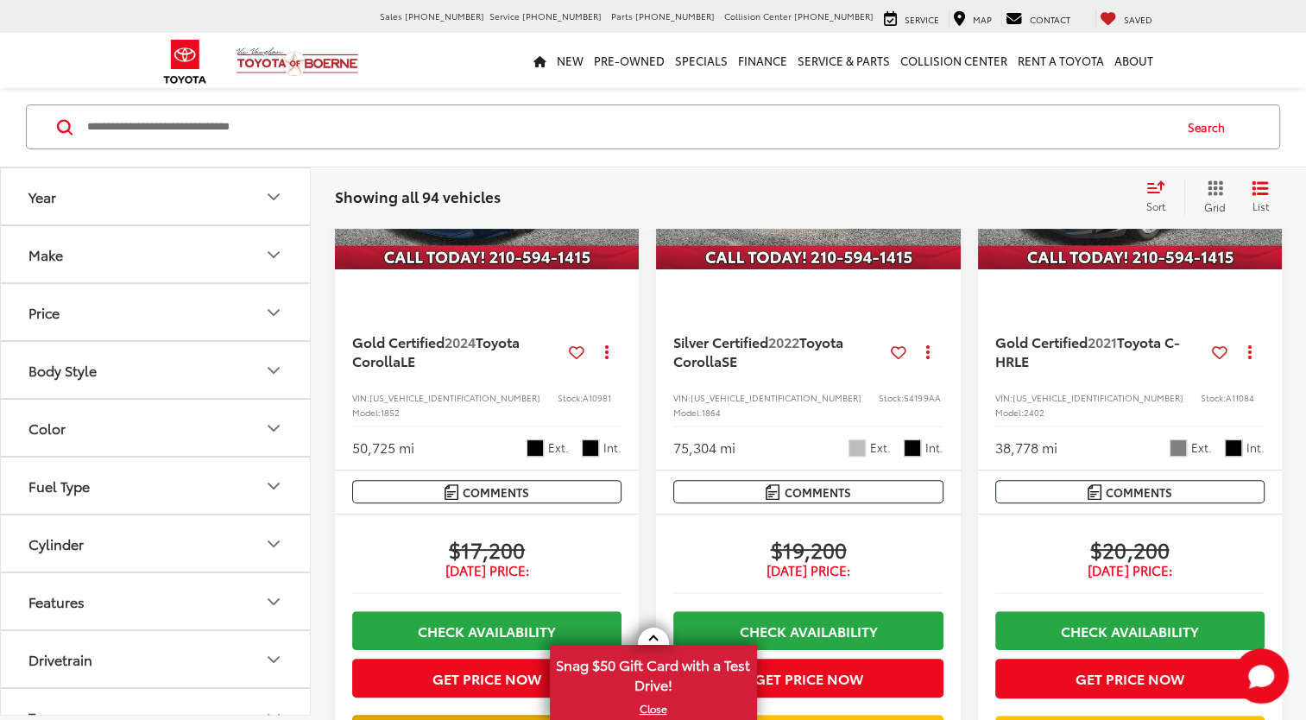
scroll to position [691, 0]
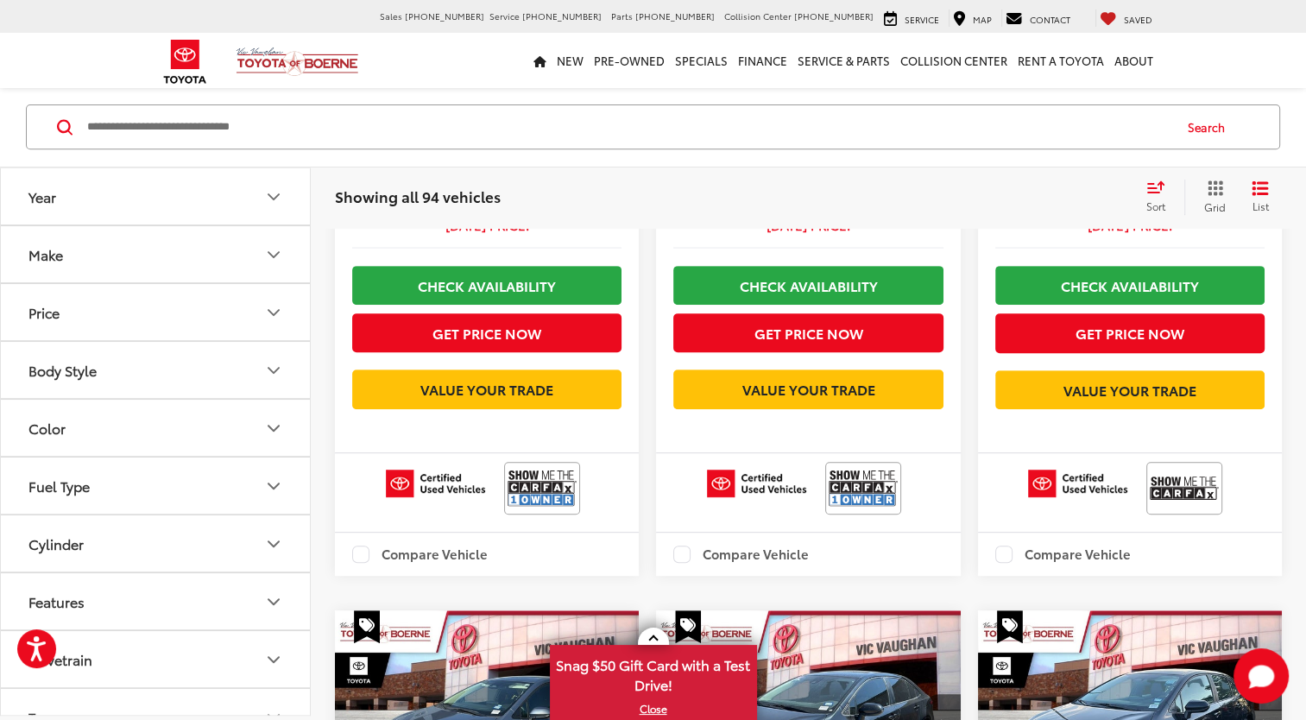
click at [277, 423] on icon "Color" at bounding box center [273, 428] width 21 height 21
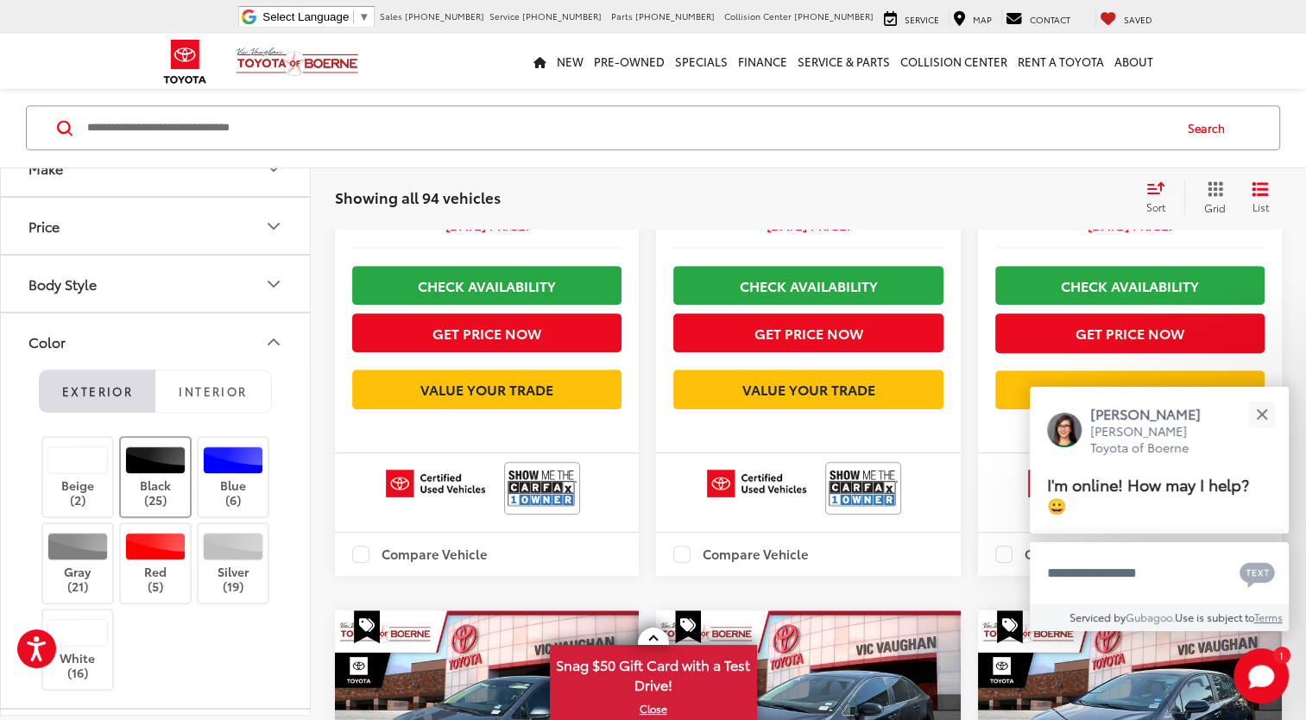
scroll to position [0, 0]
click at [92, 382] on li "Exterior" at bounding box center [97, 391] width 117 height 43
click at [1265, 415] on div "Close" at bounding box center [1261, 413] width 11 height 11
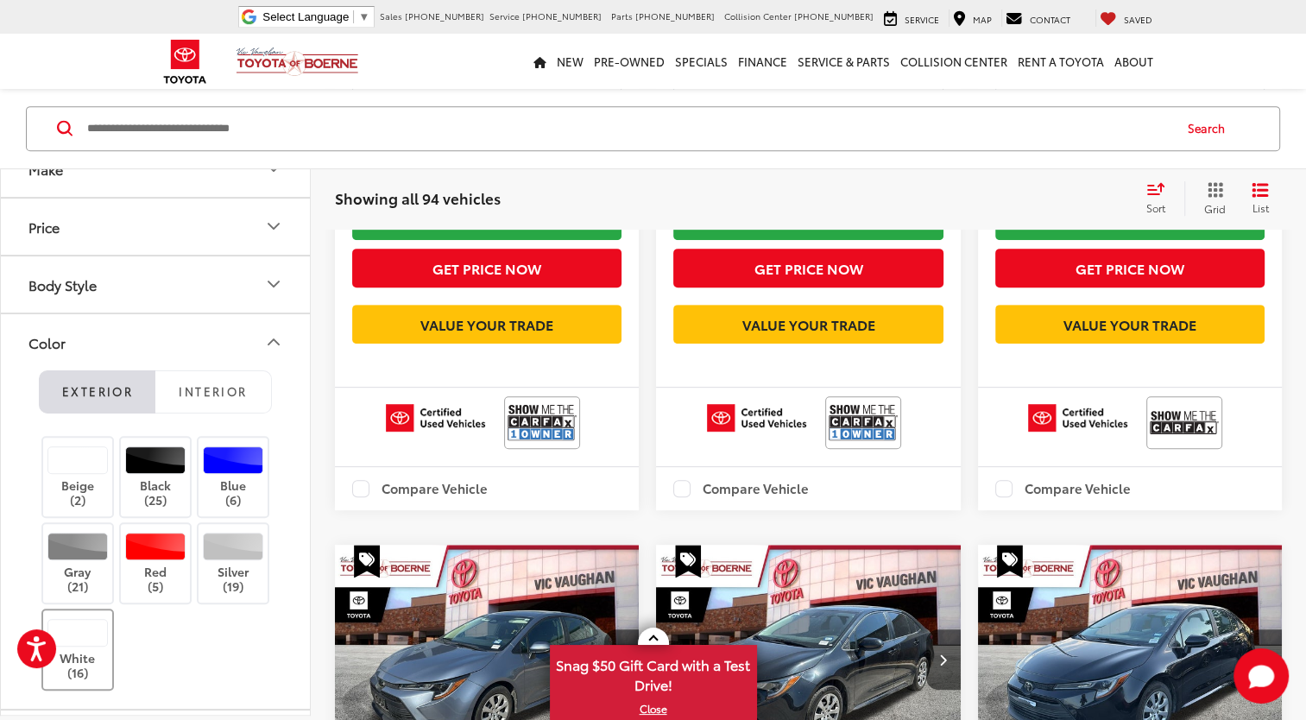
scroll to position [663, 0]
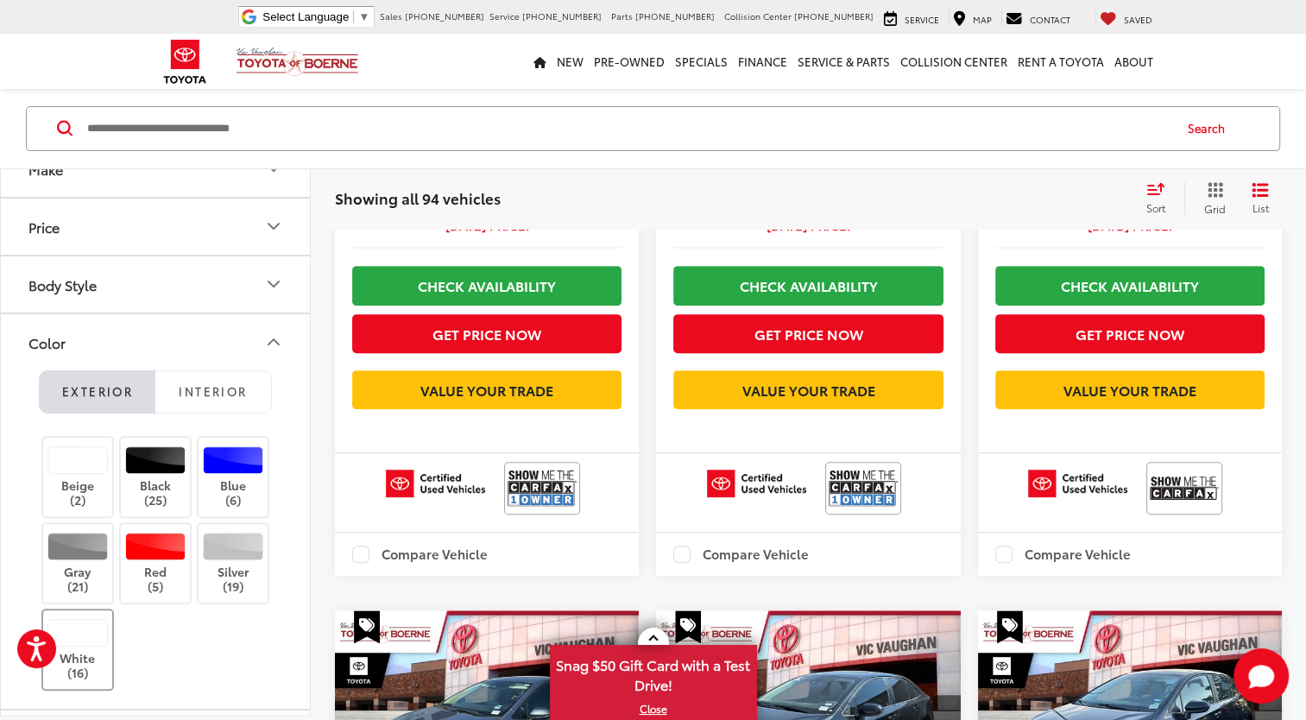
click at [75, 637] on div at bounding box center [77, 633] width 61 height 28
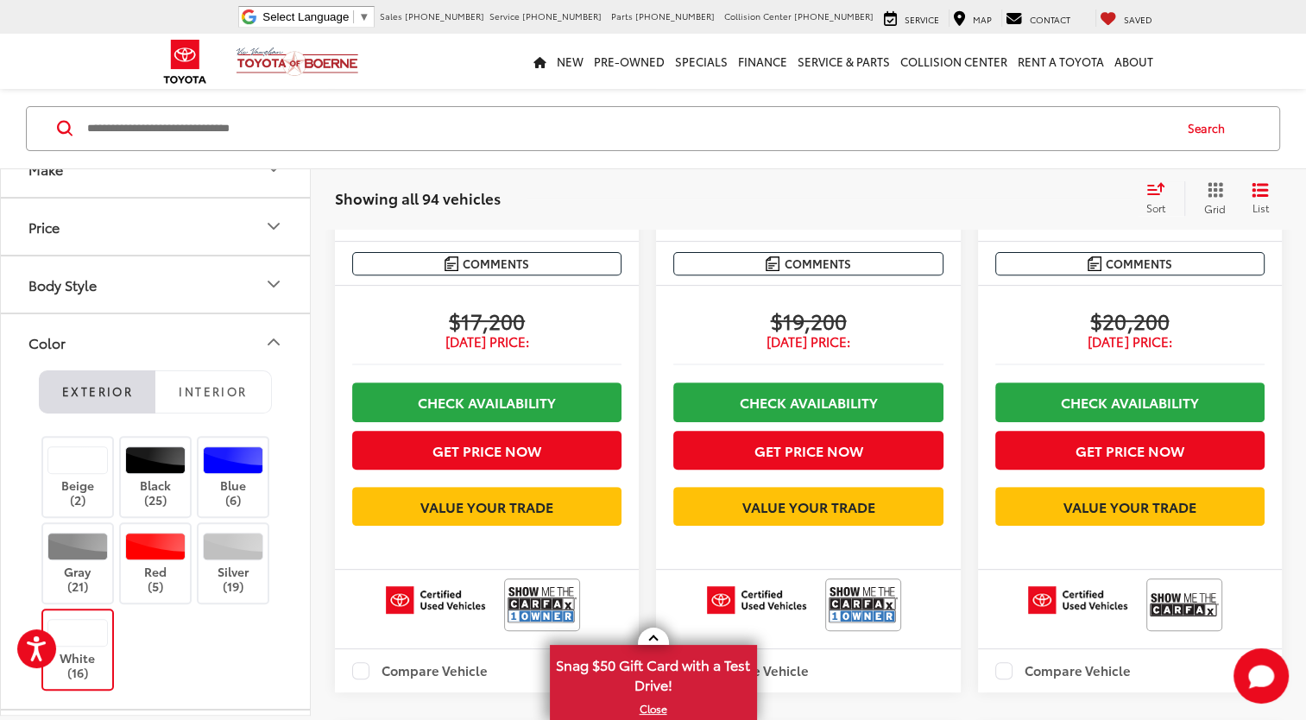
scroll to position [89, 0]
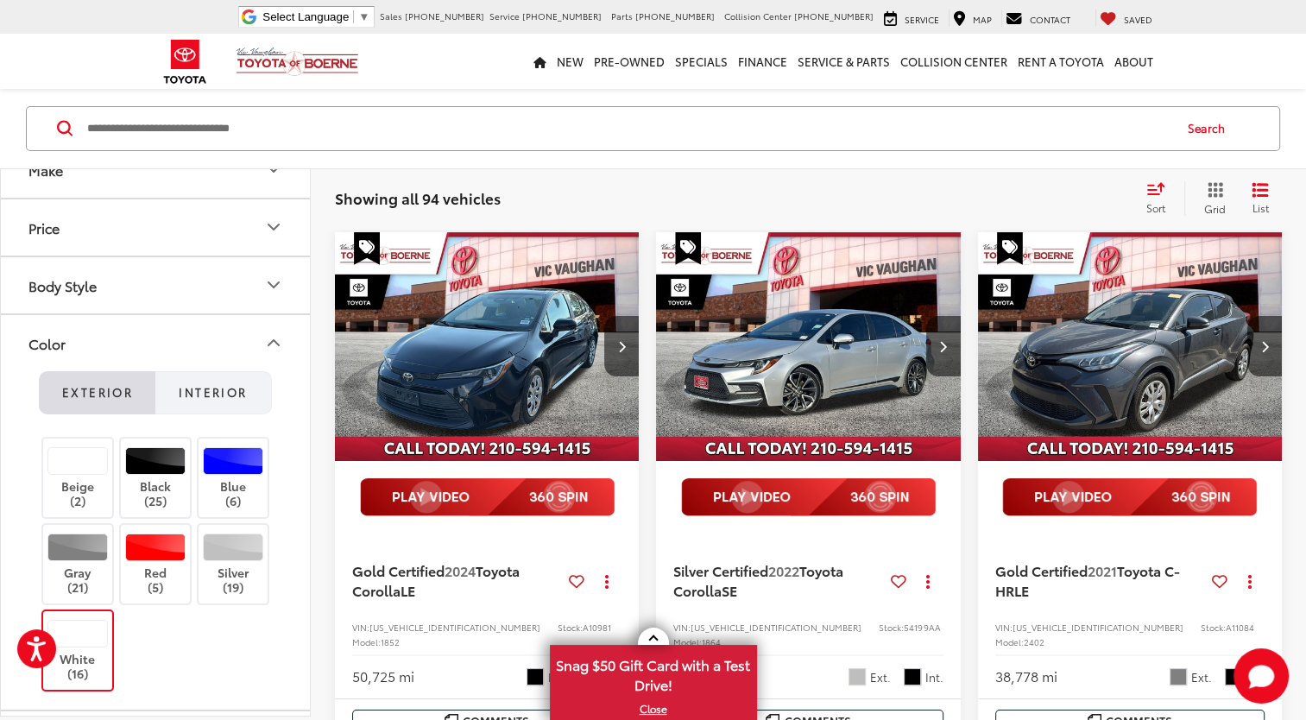
click at [231, 389] on span "Interior" at bounding box center [213, 392] width 68 height 16
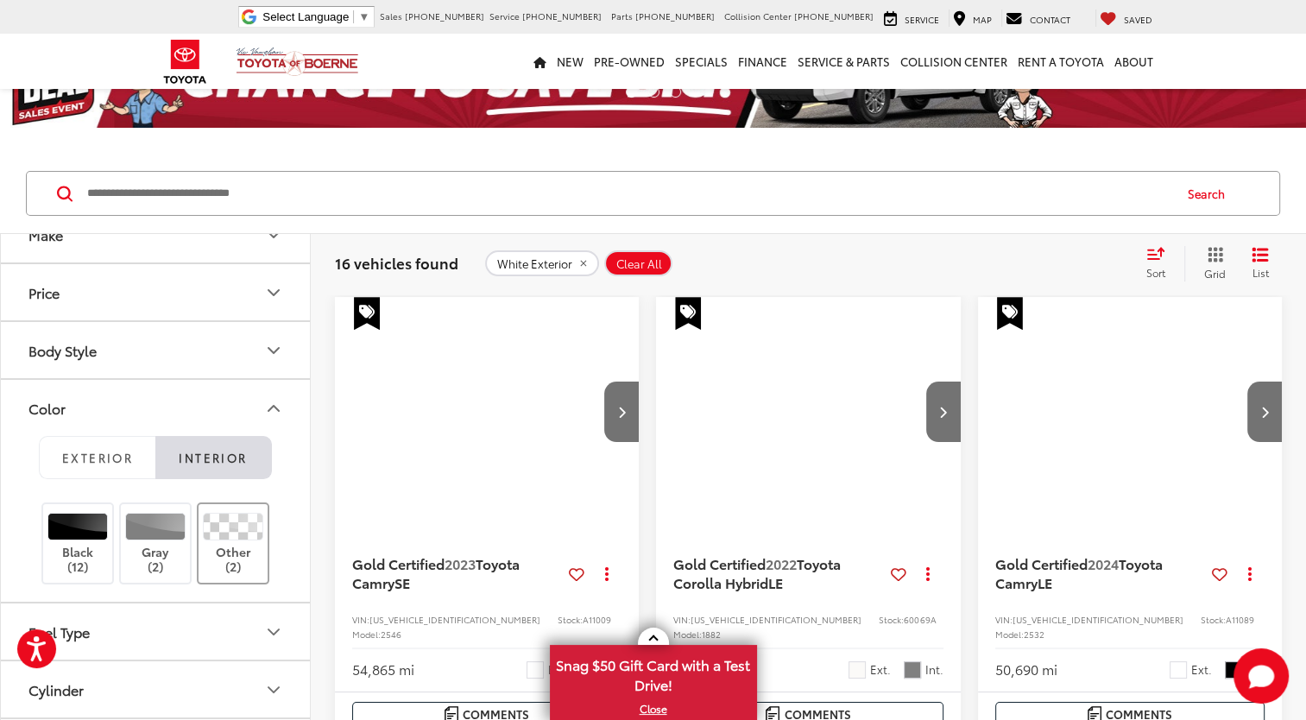
scroll to position [155, 0]
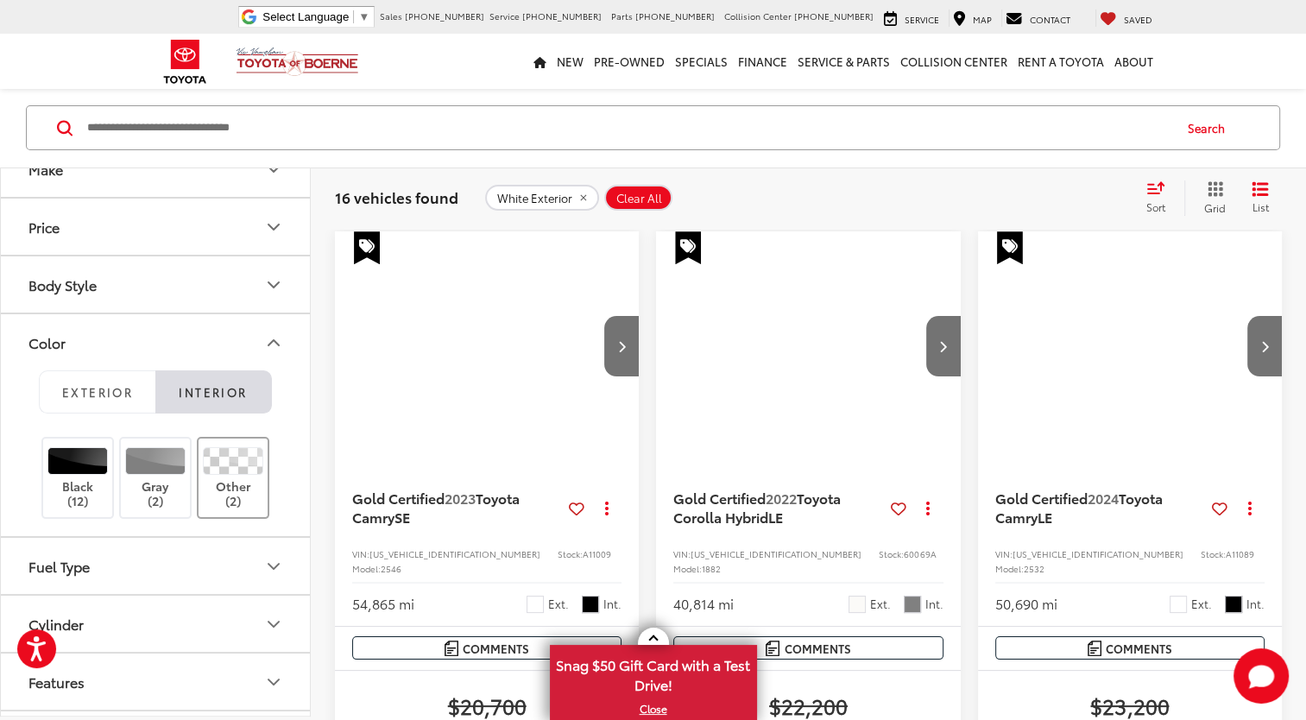
click at [224, 492] on label "Other (2)" at bounding box center [234, 477] width 70 height 61
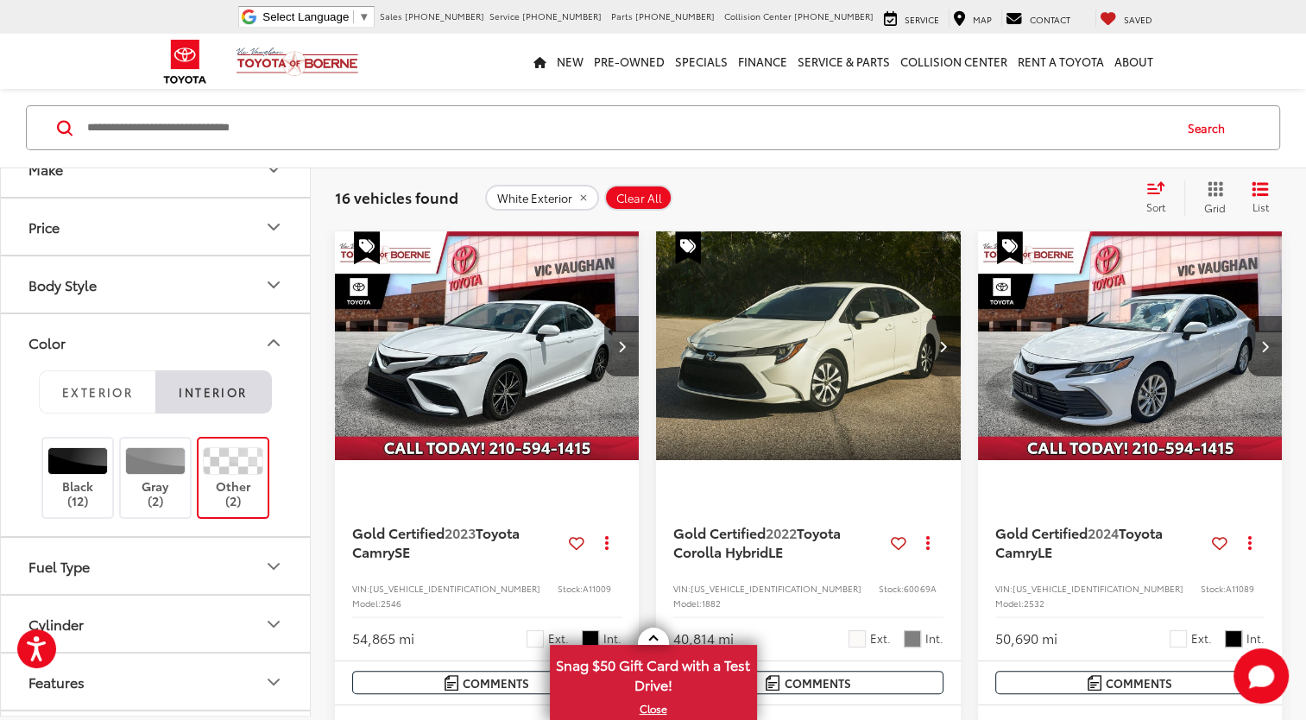
scroll to position [154, 0]
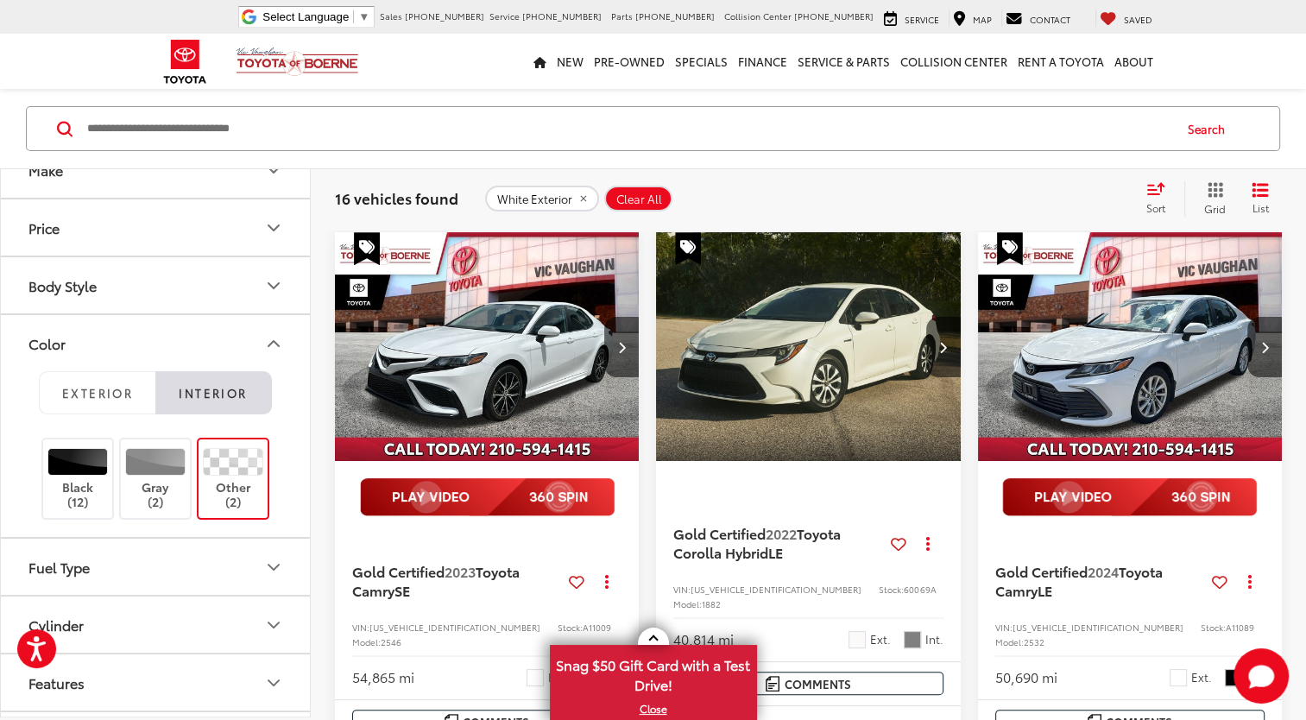
click at [232, 457] on div at bounding box center [233, 462] width 61 height 28
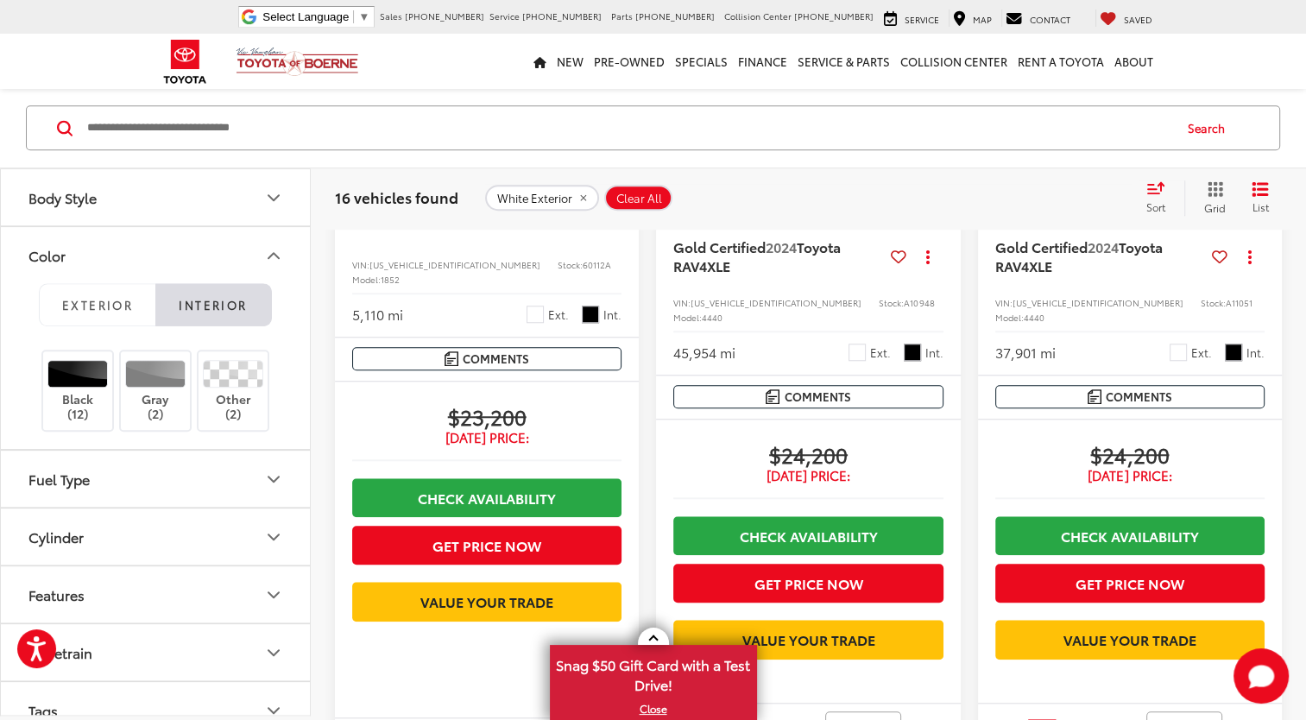
scroll to position [1191, 0]
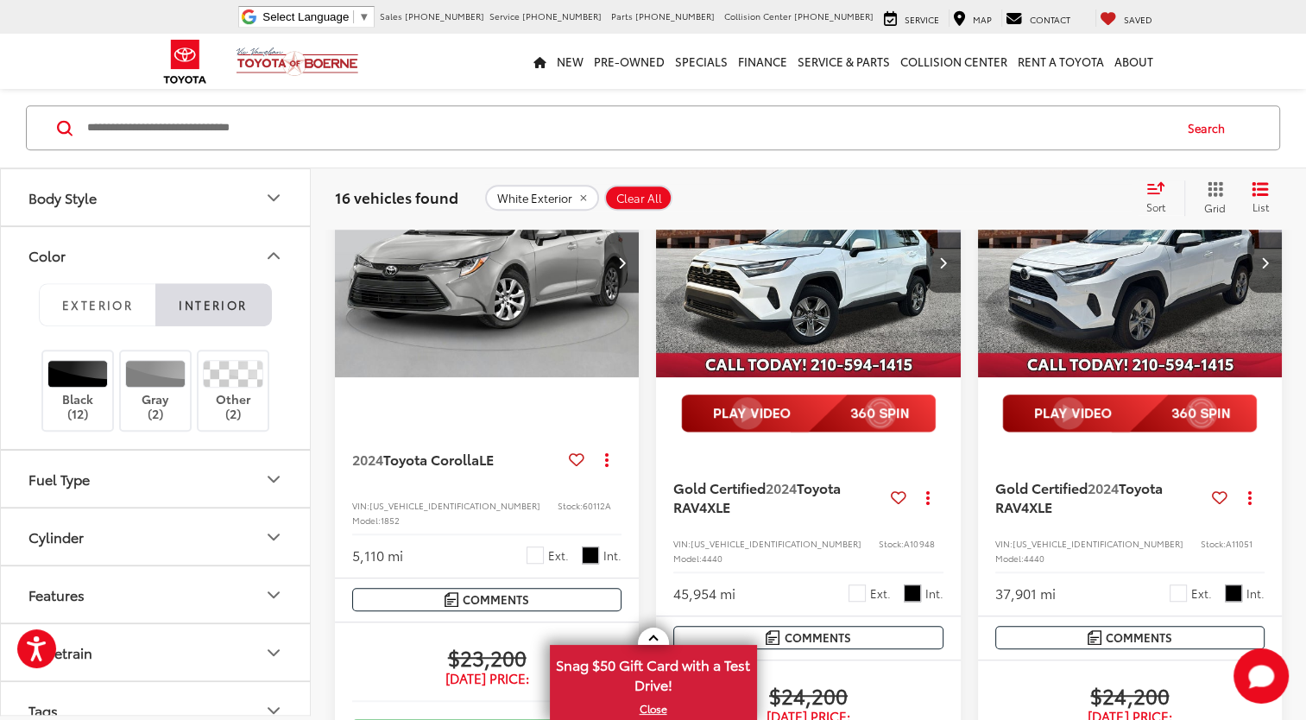
drag, startPoint x: 1122, startPoint y: 312, endPoint x: 1133, endPoint y: 310, distance: 10.5
click at [1122, 313] on img "2024 Toyota RAV4 XLE 0" at bounding box center [1130, 264] width 307 height 231
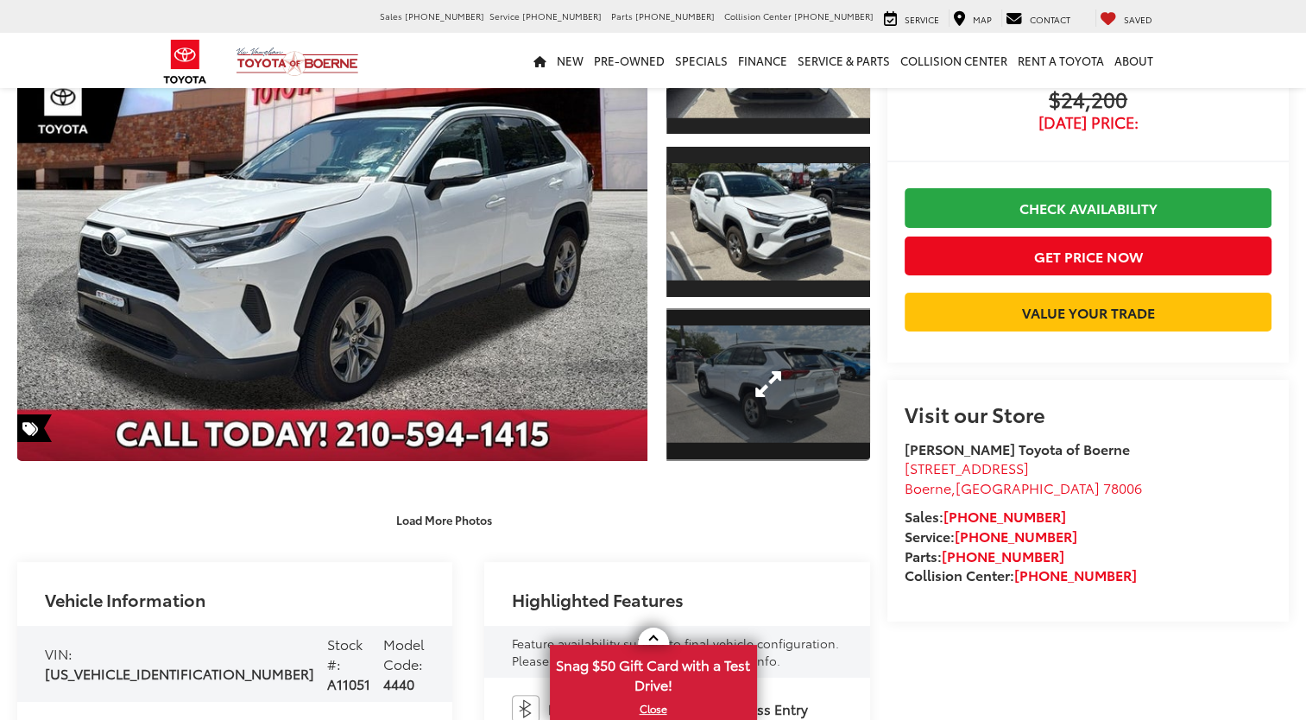
scroll to position [173, 0]
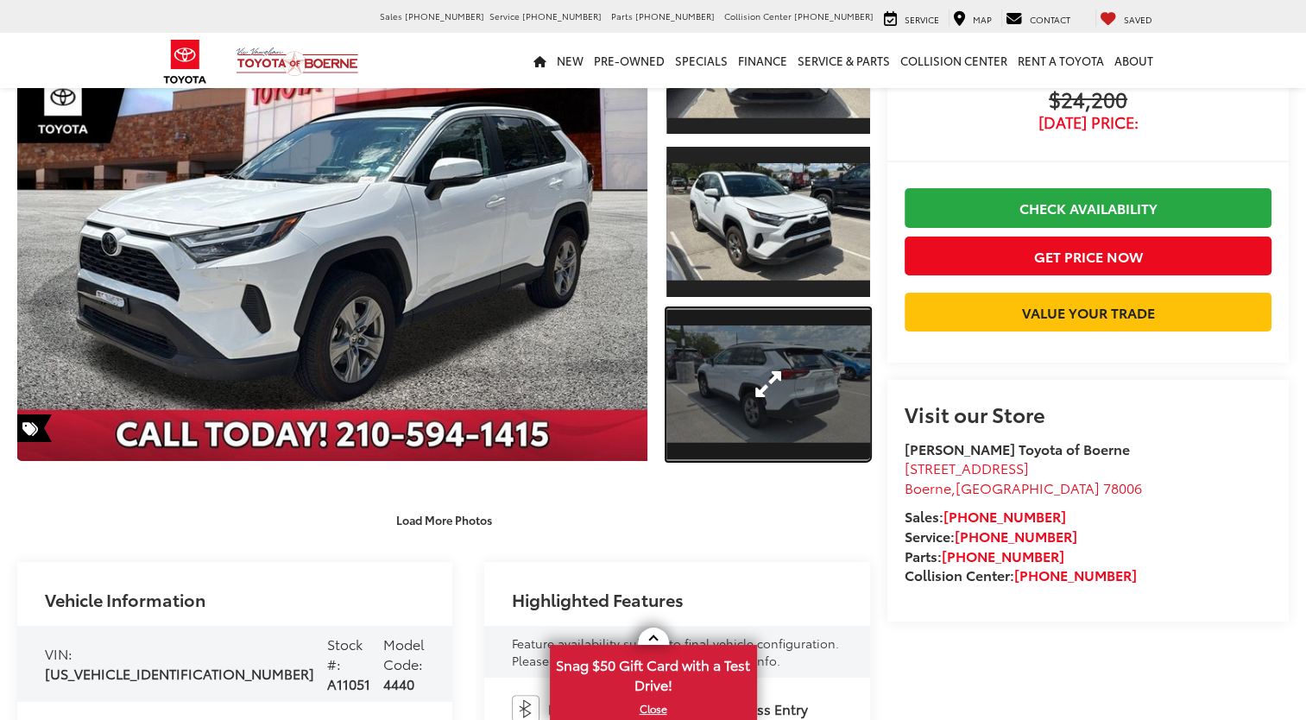
click at [760, 397] on link "Expand Photo 3" at bounding box center [769, 384] width 204 height 153
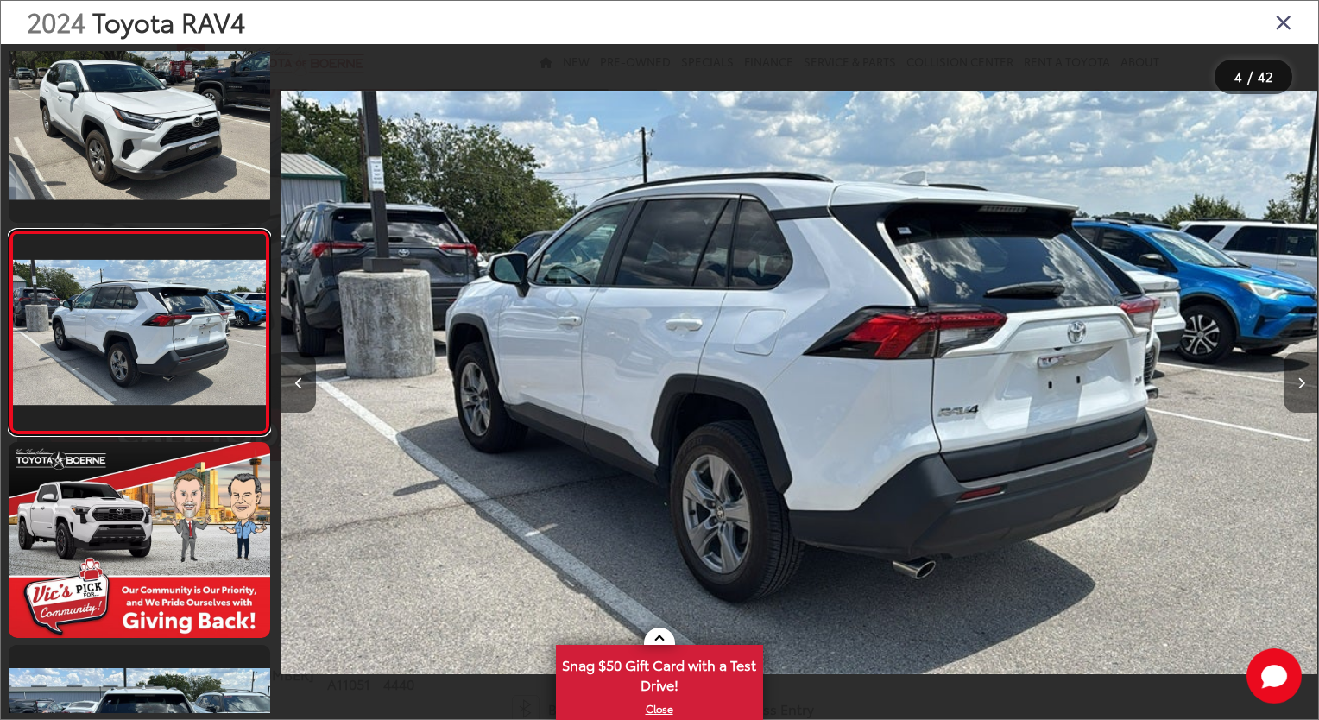
scroll to position [0, 0]
click at [1295, 374] on button "Next image" at bounding box center [1301, 382] width 35 height 60
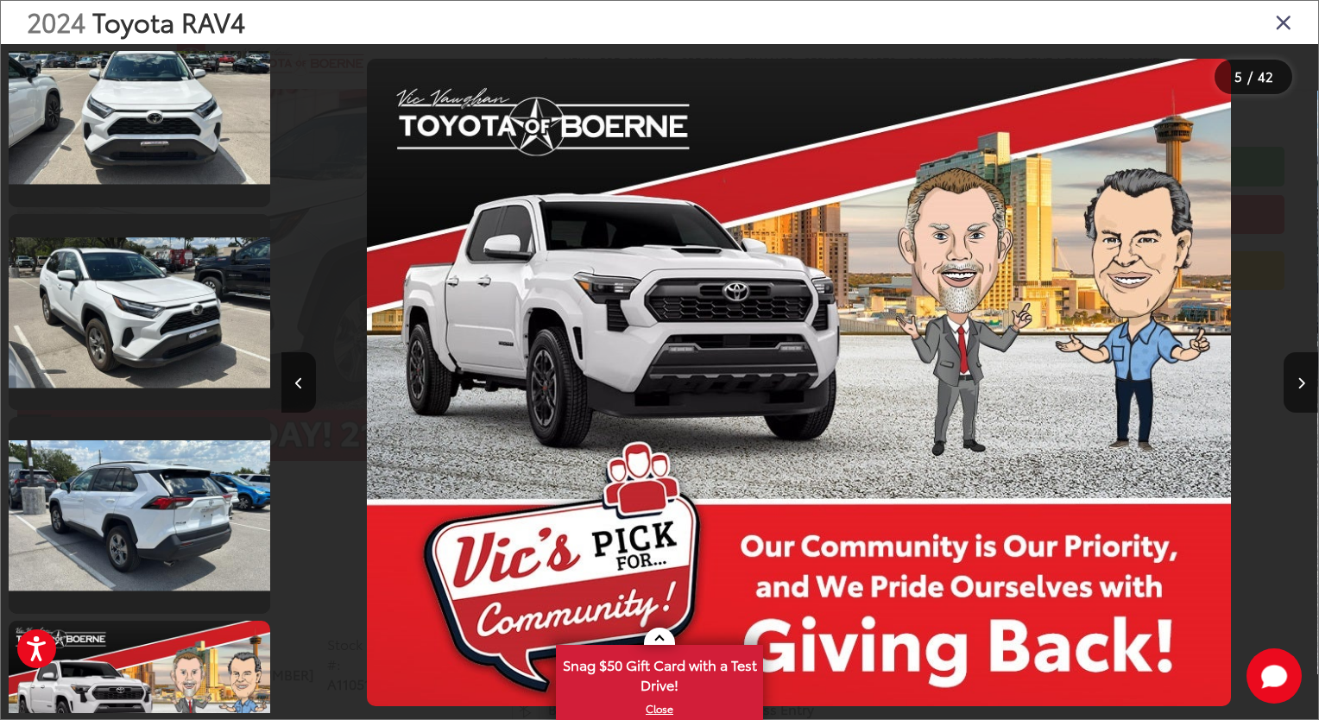
scroll to position [4866, 0]
